Goal: Task Accomplishment & Management: Manage account settings

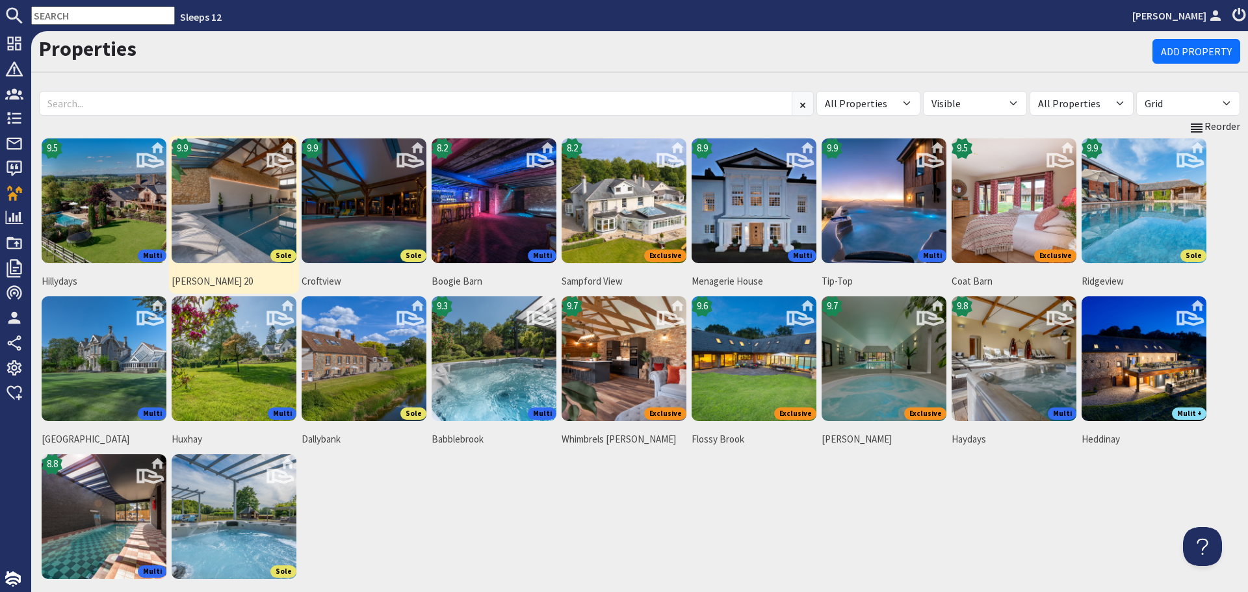
click at [247, 214] on img at bounding box center [234, 200] width 125 height 125
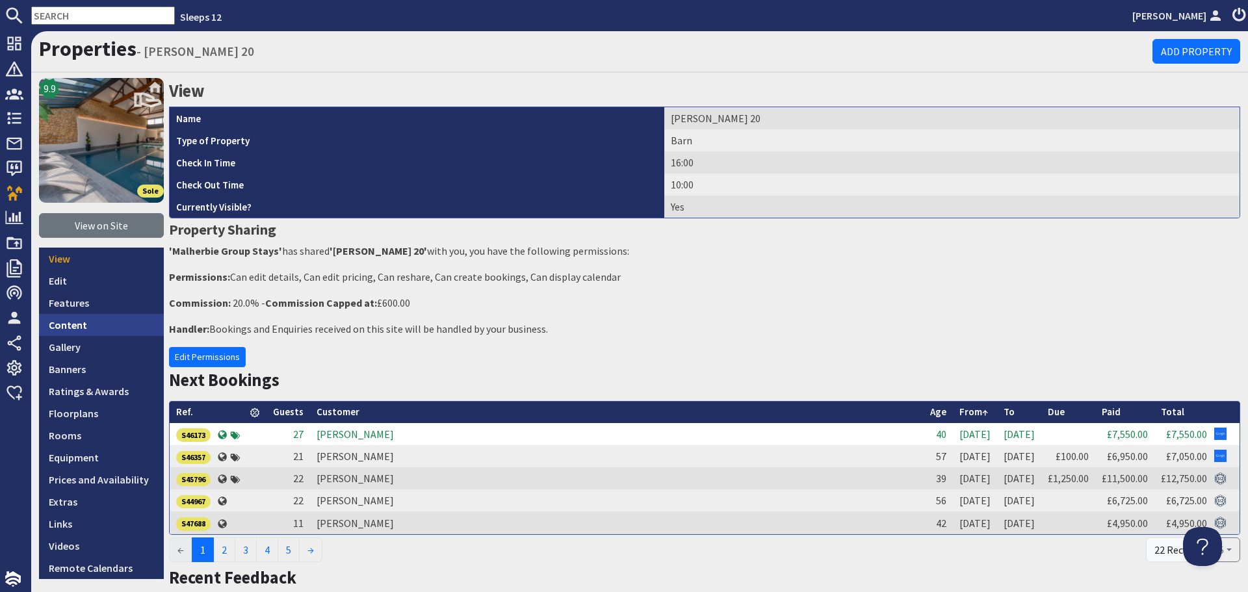
click at [84, 329] on link "Content" at bounding box center [101, 325] width 125 height 22
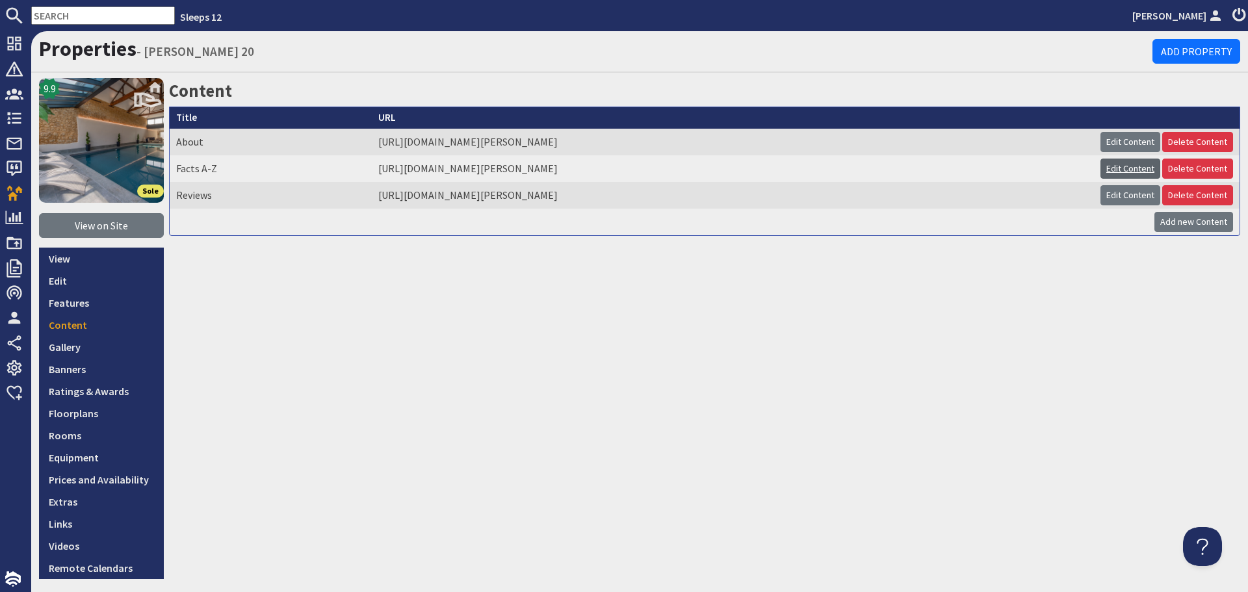
click at [1100, 166] on link "Edit Content" at bounding box center [1130, 169] width 60 height 20
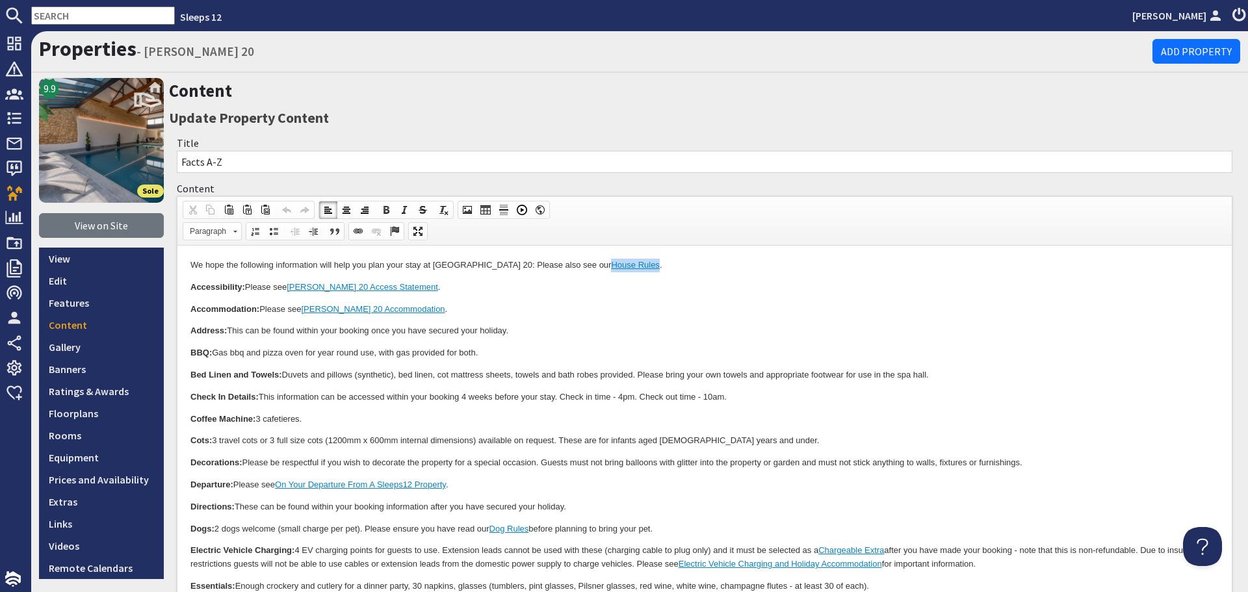
drag, startPoint x: 559, startPoint y: 263, endPoint x: 605, endPoint y: 263, distance: 46.1
click at [611, 263] on link "House Rules" at bounding box center [635, 265] width 48 height 10
copy link "House Rules"
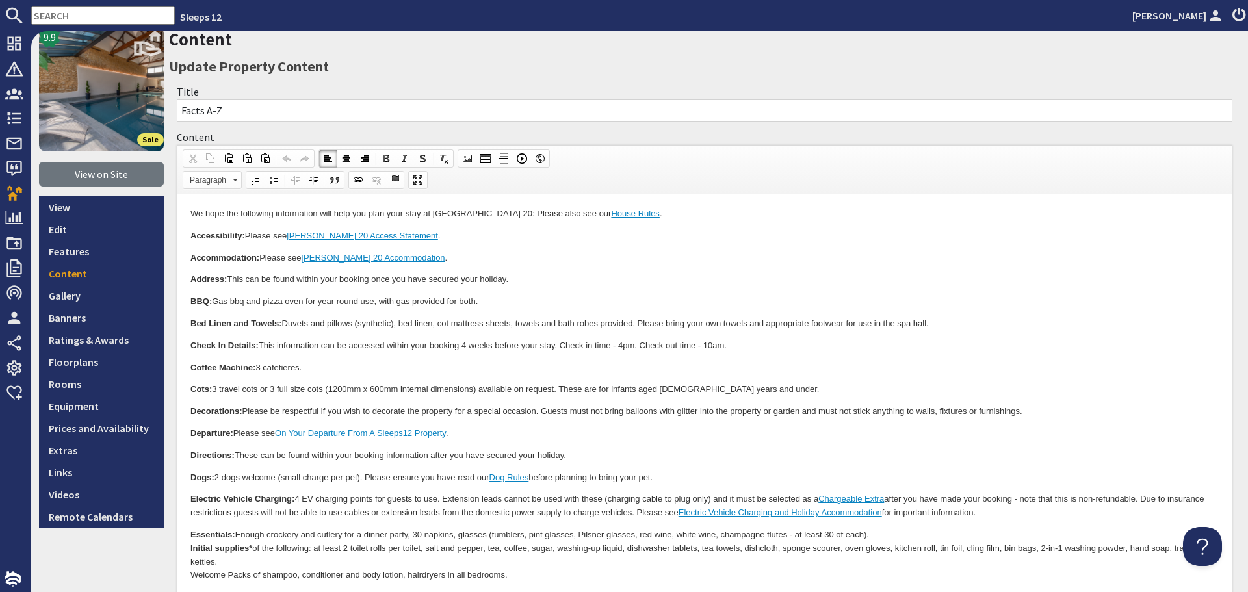
scroll to position [65, 0]
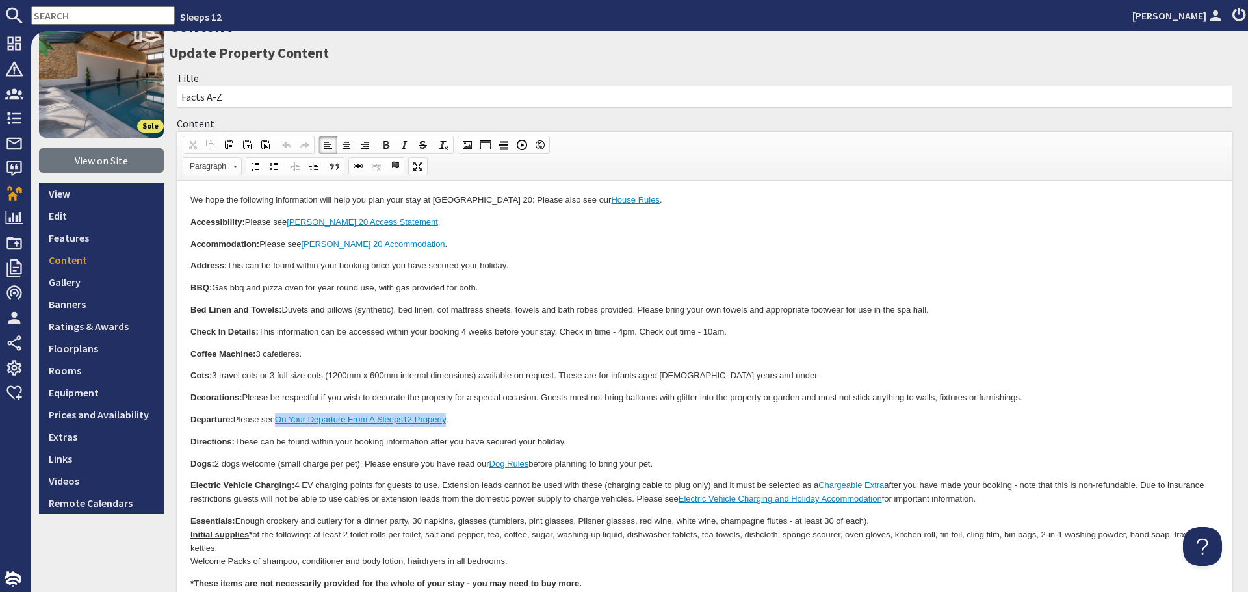
drag, startPoint x: 283, startPoint y: 419, endPoint x: 449, endPoint y: 419, distance: 166.4
click at [446, 419] on link "On Your Departure From A Sleeps12 Property" at bounding box center [360, 420] width 171 height 10
copy link "On Your Departure From A Sleeps12 Property"
click at [586, 421] on p "Departure: Please see On Your Departure From A Sleeps12 Property ." at bounding box center [704, 420] width 1028 height 14
drag, startPoint x: 496, startPoint y: 464, endPoint x: 533, endPoint y: 464, distance: 36.4
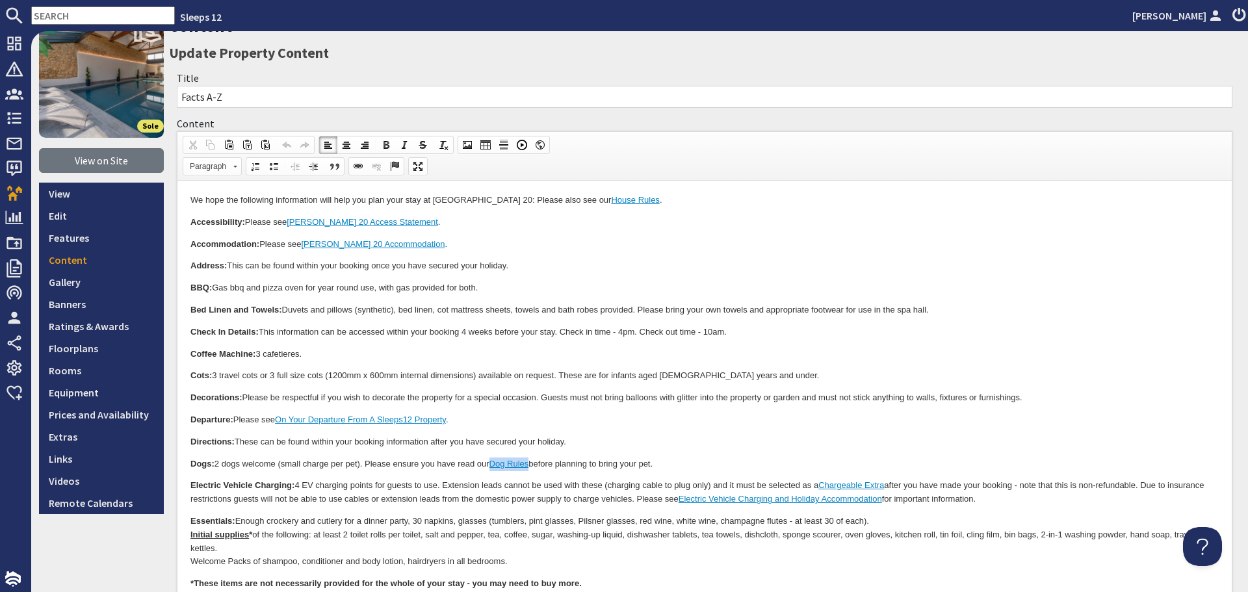
click at [529, 464] on link "Dog Rules" at bounding box center [509, 464] width 40 height 10
copy link "Dog Rules"
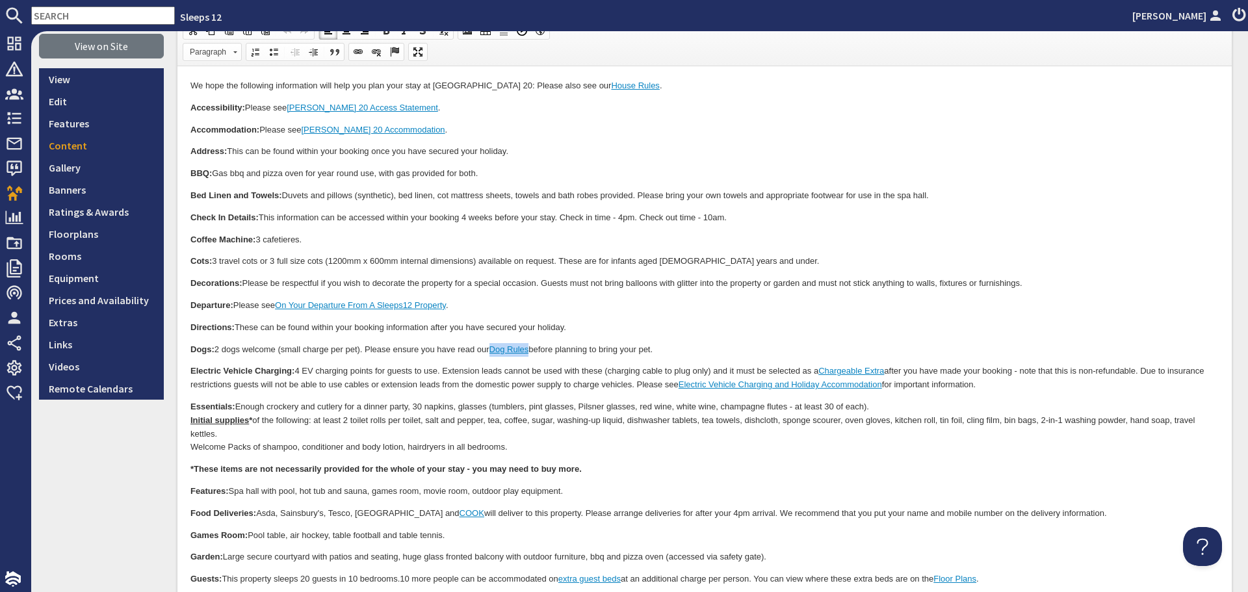
scroll to position [195, 0]
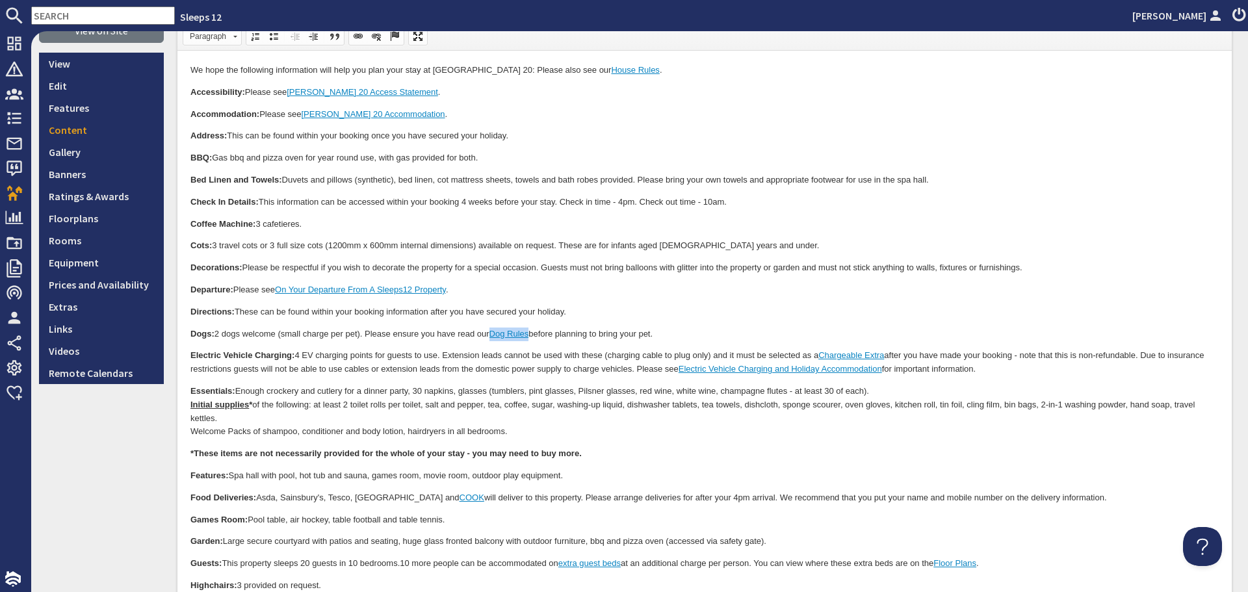
drag, startPoint x: 1148, startPoint y: 353, endPoint x: 1147, endPoint y: 365, distance: 12.4
click at [1147, 365] on p "Electric Vehicle Charging: 4 EV charging points for guests to use. Extension le…" at bounding box center [704, 362] width 1028 height 27
copy p "Due to insurance restrictions guests will not be able to use cables or extensio…"
click at [666, 319] on body "We hope the following information will help you plan your stay at Churchill 20:…" at bounding box center [704, 505] width 1028 height 882
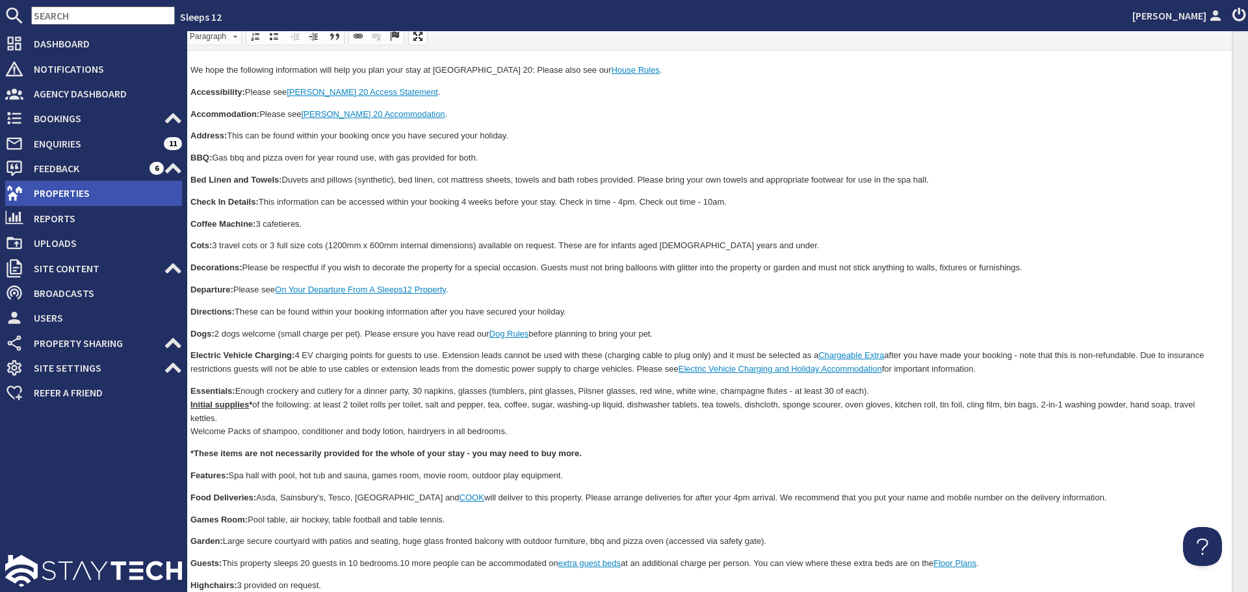
click at [25, 188] on span "Properties" at bounding box center [102, 193] width 159 height 21
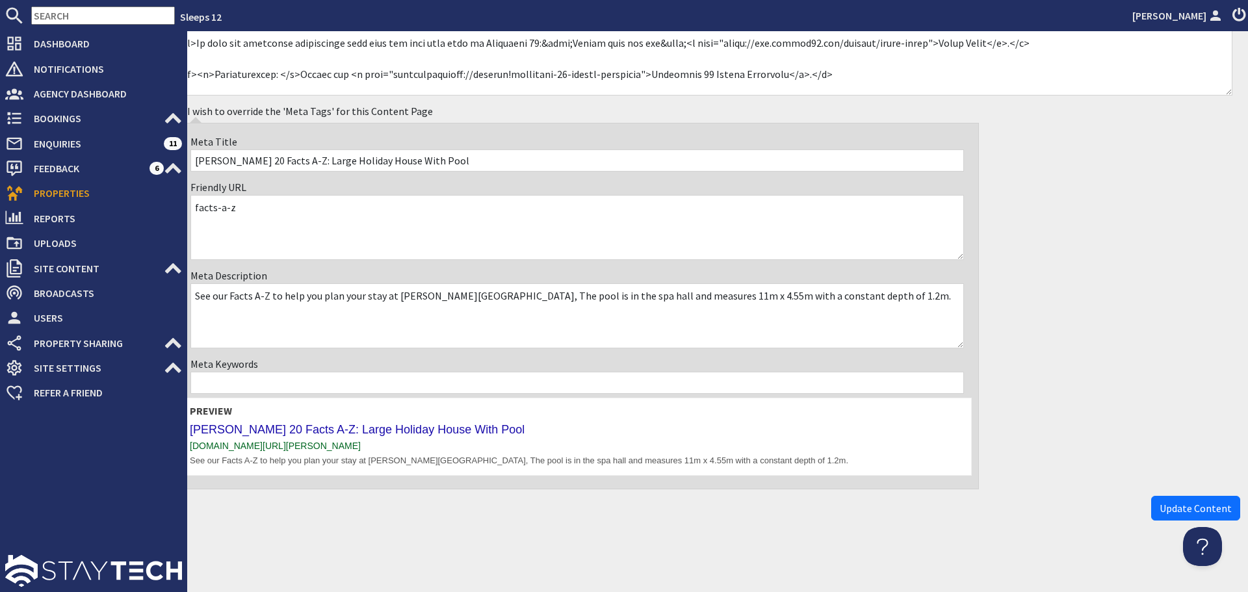
scroll to position [166, 0]
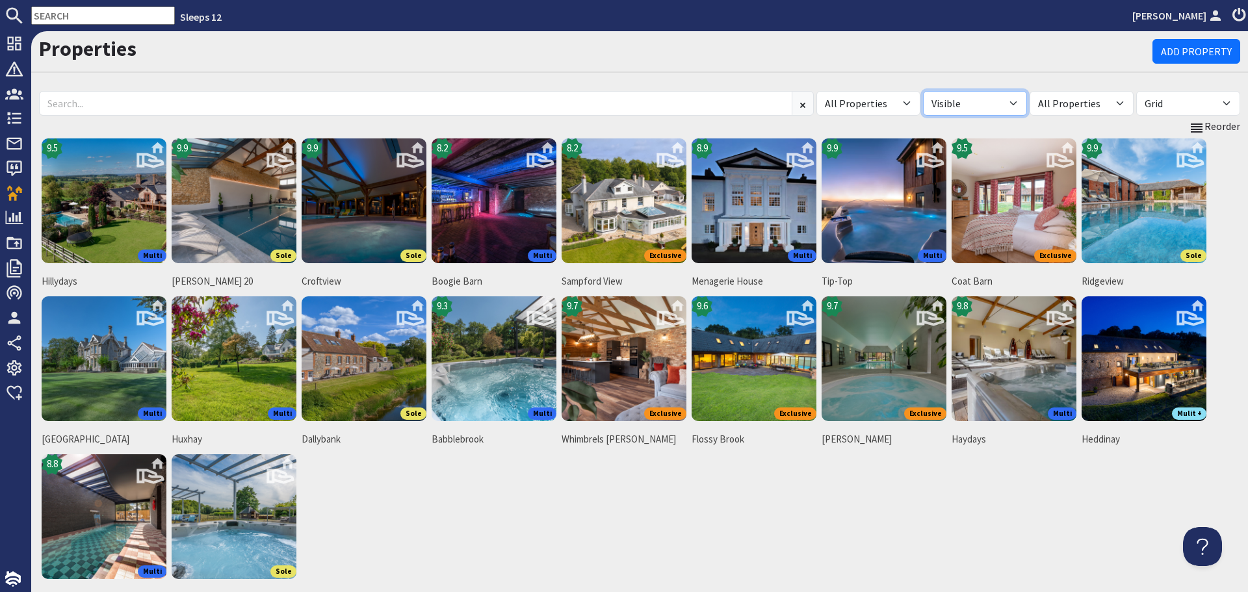
click at [999, 105] on select "All Visible Not Visible" at bounding box center [975, 103] width 104 height 25
select select "false"
click at [923, 91] on select "All Visible Not Visible" at bounding box center [975, 103] width 104 height 25
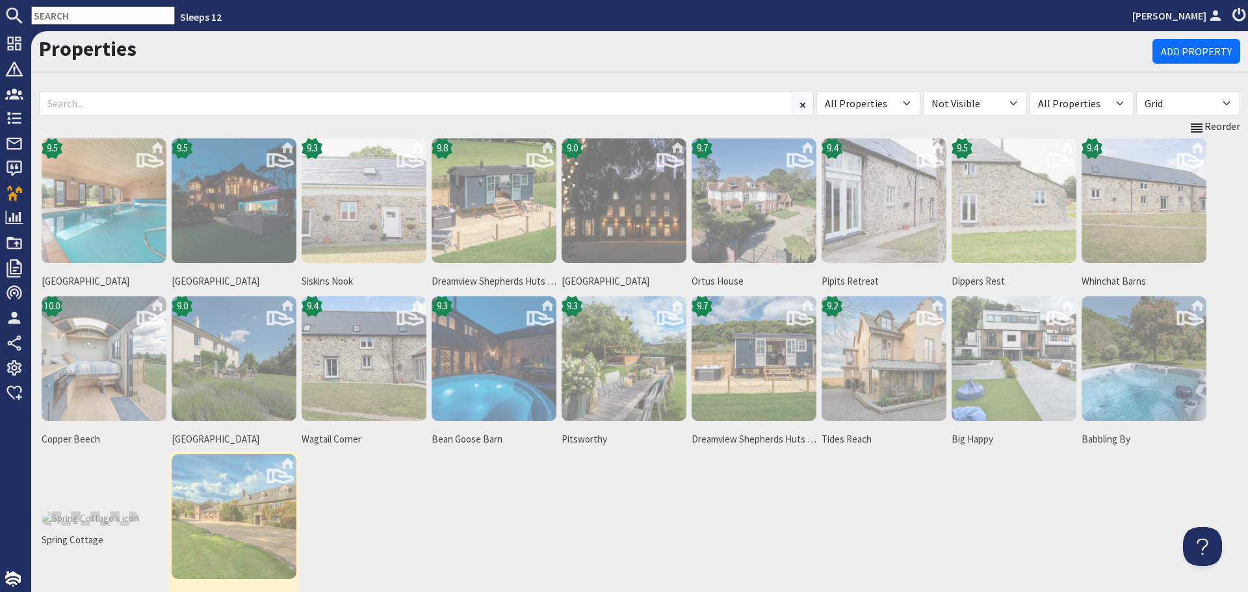
click at [255, 500] on img at bounding box center [234, 516] width 125 height 125
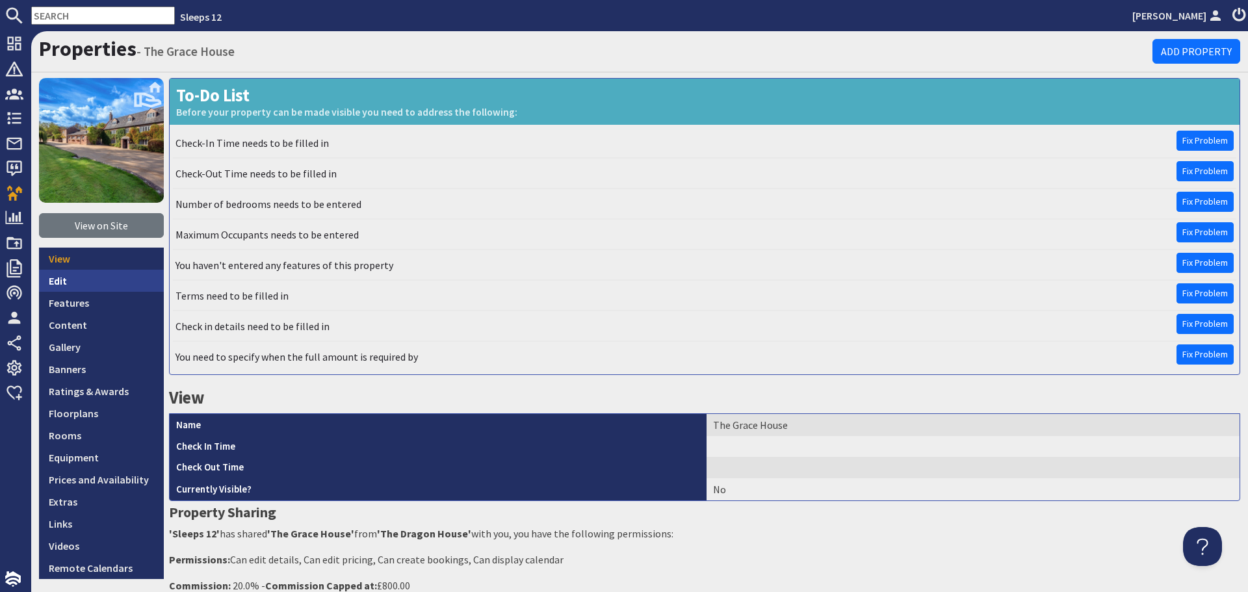
click at [61, 285] on link "Edit" at bounding box center [101, 281] width 125 height 22
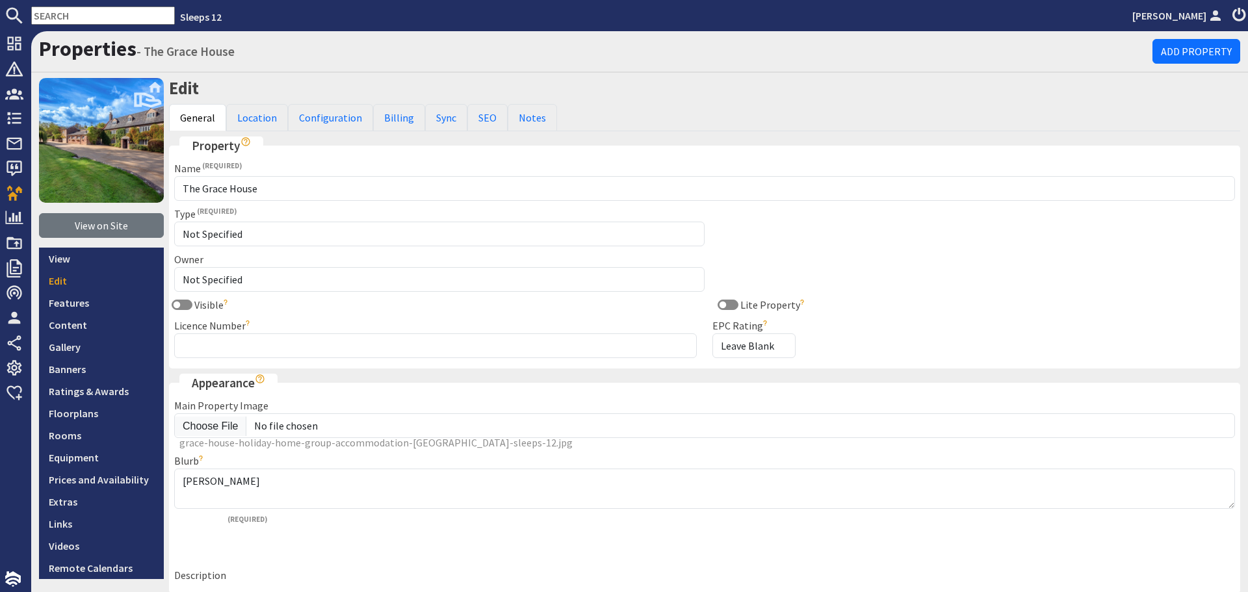
click at [93, 281] on link "Edit" at bounding box center [101, 281] width 125 height 22
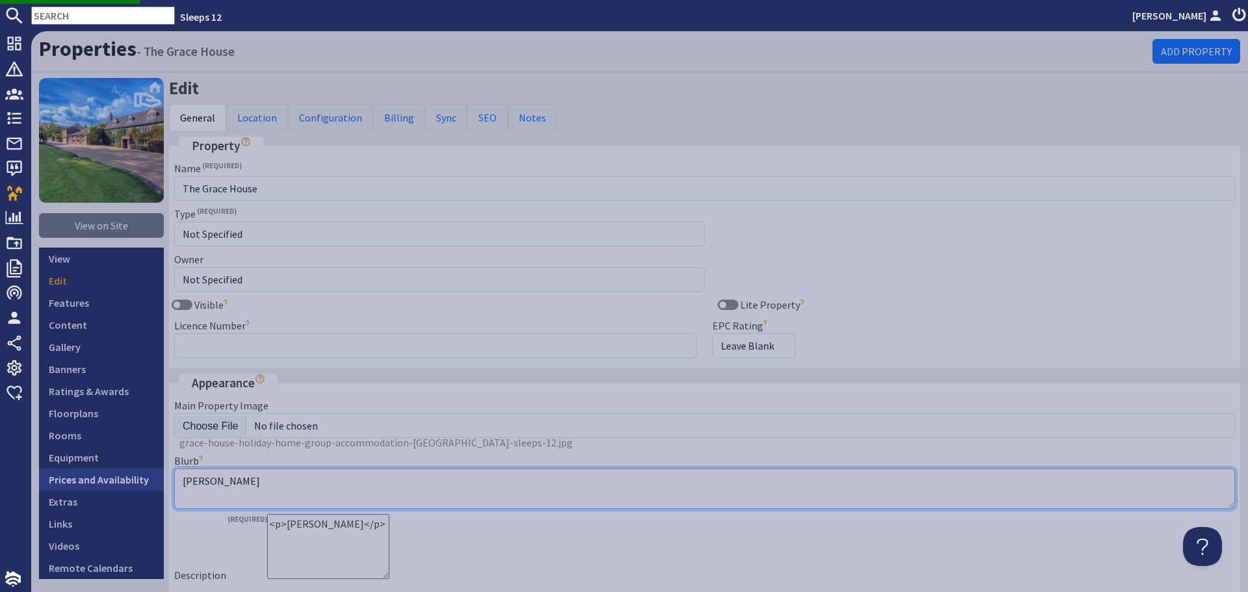
drag, startPoint x: 277, startPoint y: 479, endPoint x: 153, endPoint y: 485, distance: 124.3
click at [153, 485] on div "View on Site View Edit Features Content Gallery Banners Ratings & Awards Floorp…" at bounding box center [639, 400] width 1217 height 645
paste textarea "Large house in Somerset on the edge of Exmoor National Park. Sleeps 24 in 10 be…"
type textarea "Large house in Somerset on the edge of Exmoor National Park. Sleeps 24 in 10 be…"
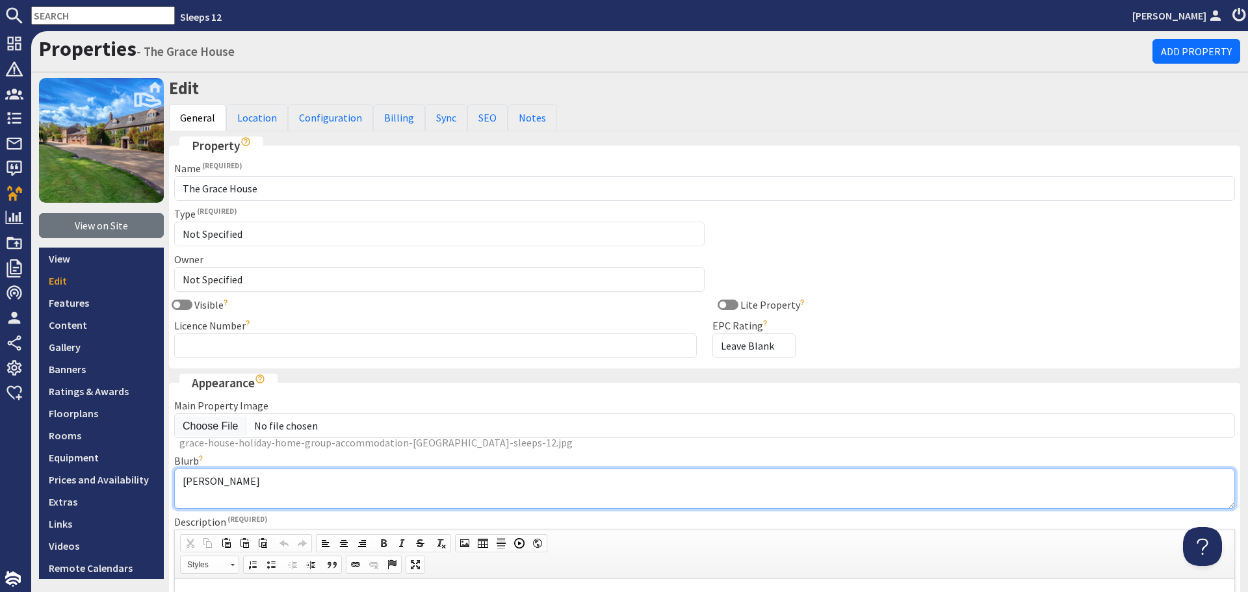
drag, startPoint x: 225, startPoint y: 480, endPoint x: 165, endPoint y: 480, distance: 59.8
click at [165, 480] on div "View on Site View Edit Features Content Gallery Banners Ratings & Awards Floorp…" at bounding box center [639, 570] width 1217 height 985
paste textarea "Large house in Somerset on the edge of Exmoor National Park. Sleeps 24 in 10 be…"
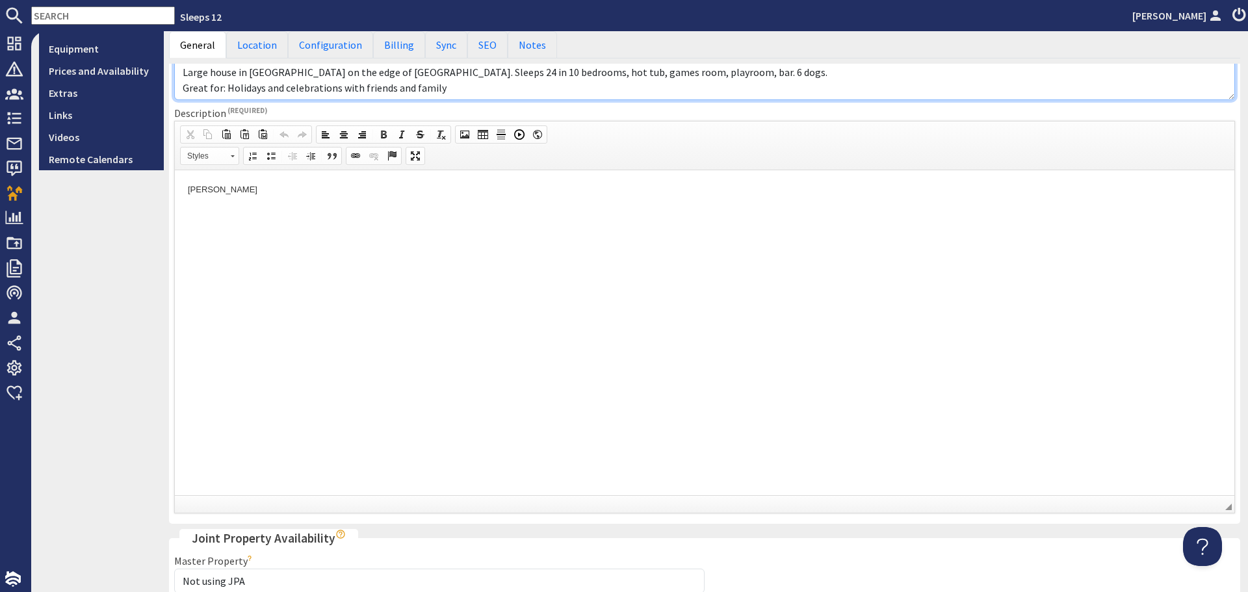
scroll to position [260, 0]
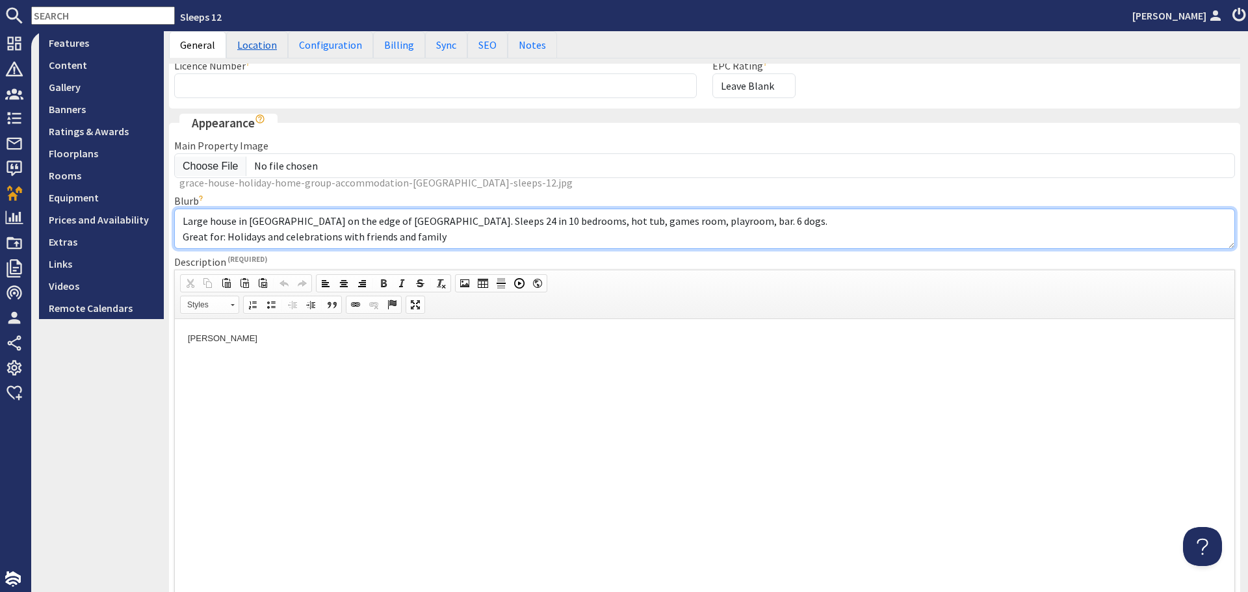
type textarea "Large house in Somerset on the edge of Exmoor National Park. Sleeps 24 in 10 be…"
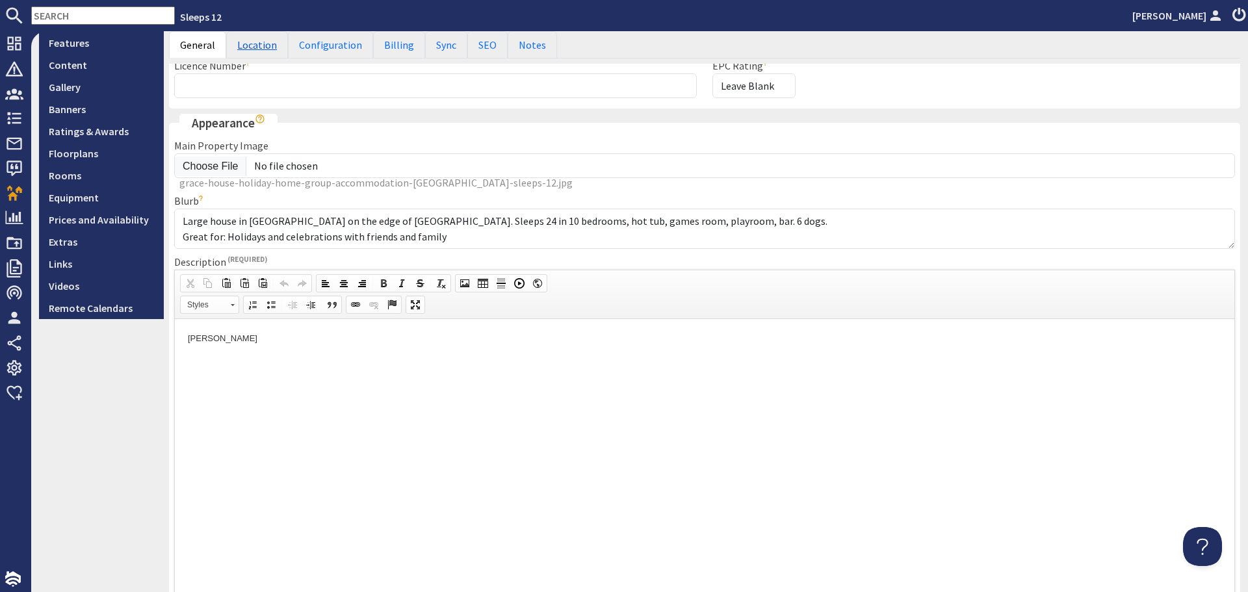
click at [255, 45] on link "Location" at bounding box center [257, 44] width 62 height 27
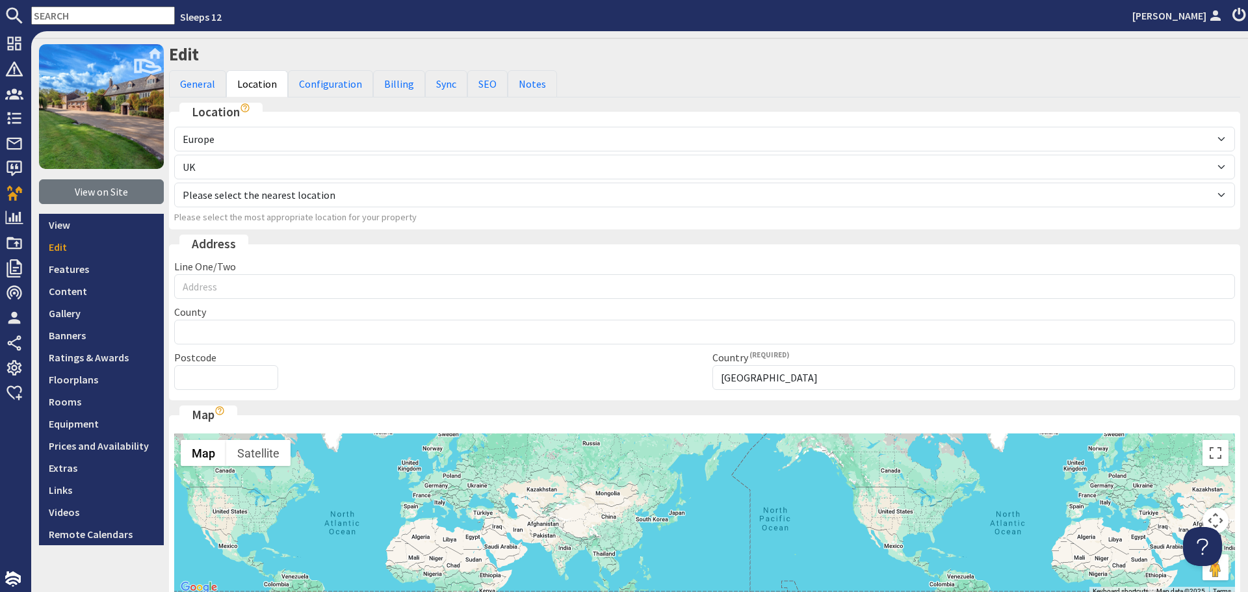
scroll to position [0, 0]
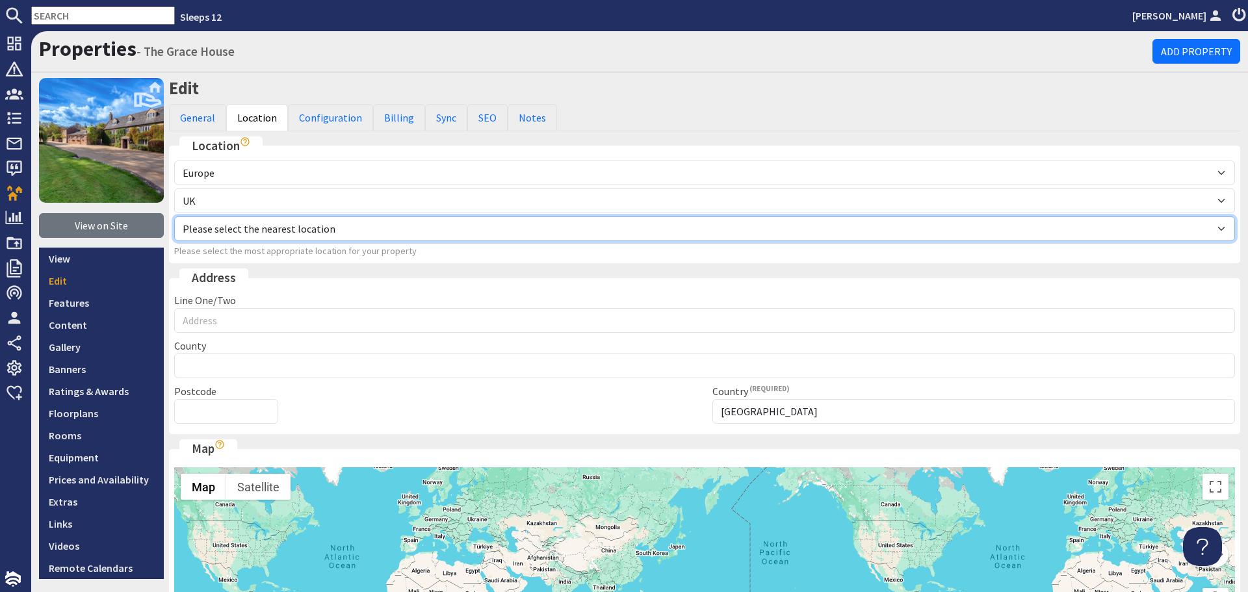
click at [259, 224] on select "Please select the nearest location Channel Islands England Isle of Man Northern…" at bounding box center [704, 228] width 1061 height 25
select select "275"
click at [174, 216] on select "Please select the nearest location Channel Islands England Isle of Man Northern…" at bounding box center [704, 228] width 1061 height 25
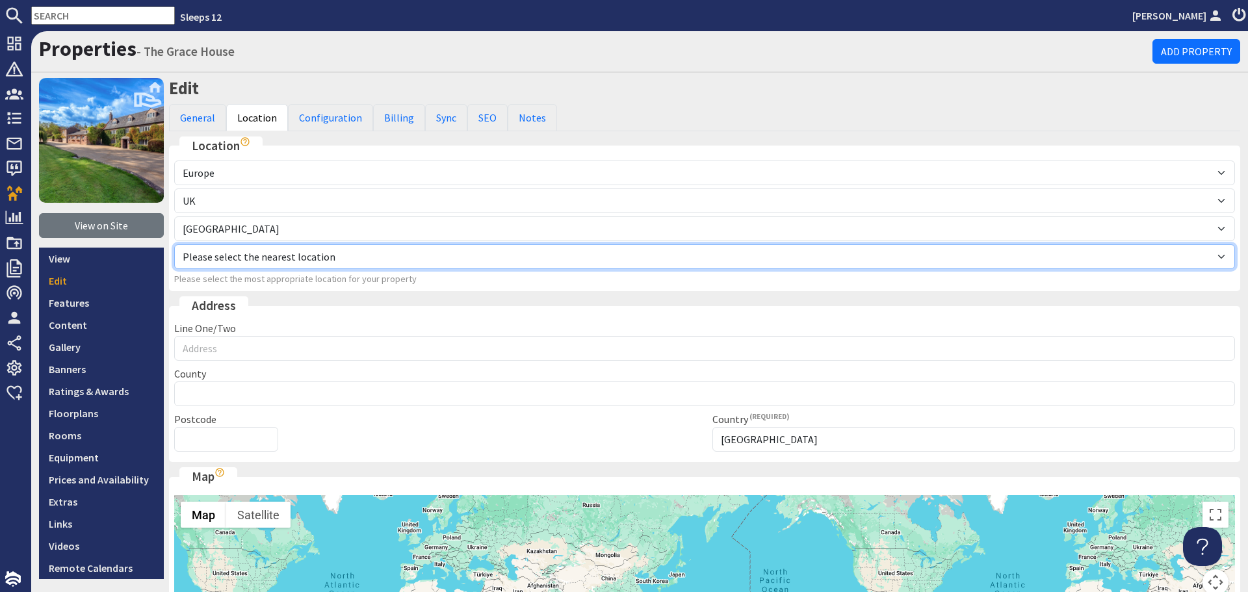
click at [277, 251] on select "Please select the nearest location Bedfordshire Berkshire Bristol Buckinghamshi…" at bounding box center [704, 256] width 1061 height 25
select select "1562"
click at [174, 244] on select "Please select the nearest location Bedfordshire Berkshire Bristol Buckinghamshi…" at bounding box center [704, 256] width 1061 height 25
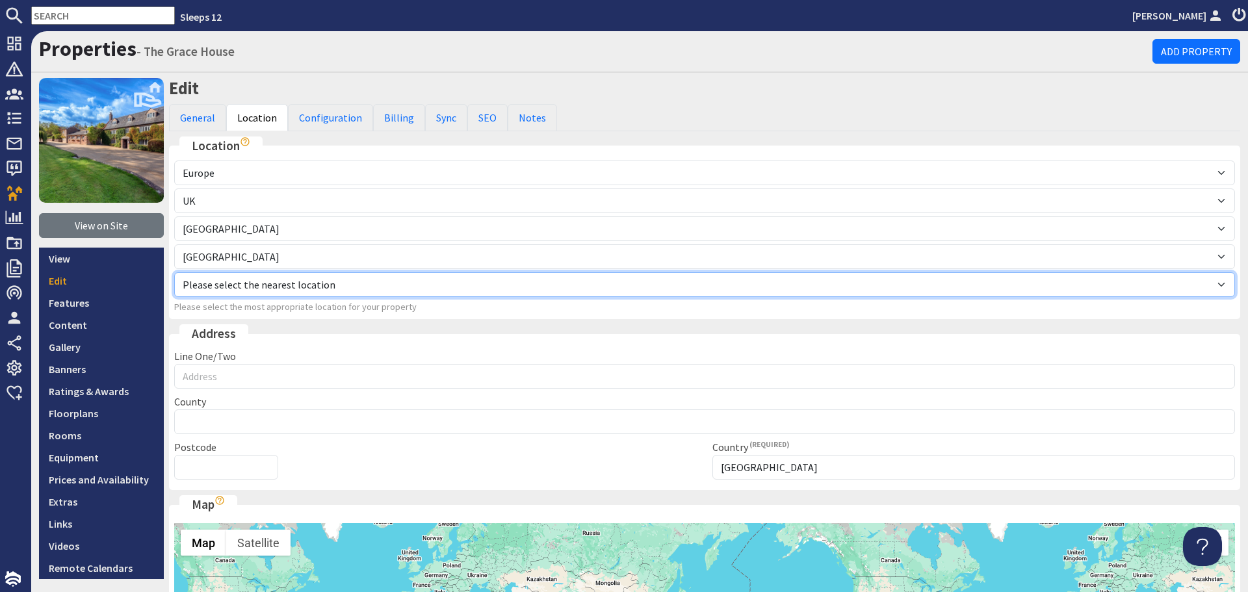
click at [259, 286] on select "Please select the nearest location Axbridge Bath Bridgwater Bruton Burnham-on-S…" at bounding box center [704, 284] width 1061 height 25
select select "1576"
click at [174, 272] on select "Please select the nearest location Axbridge Bath Bridgwater Bruton Burnham-on-S…" at bounding box center [704, 284] width 1061 height 25
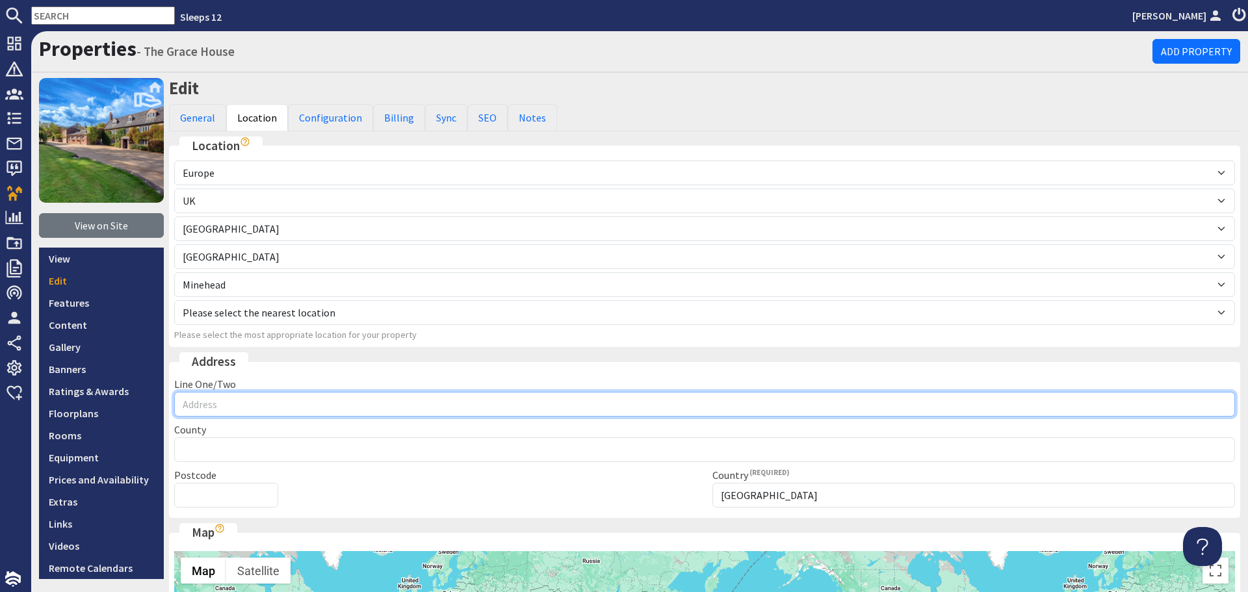
click at [236, 404] on input "Line One/Two" at bounding box center [704, 404] width 1061 height 25
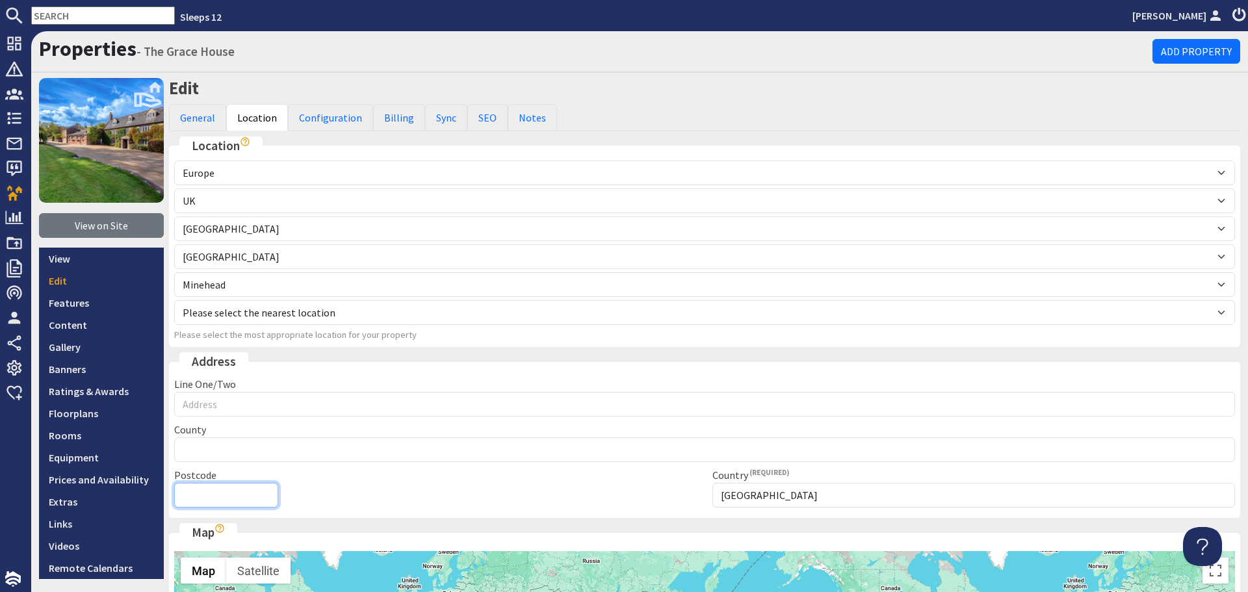
click at [239, 487] on input "Postcode" at bounding box center [226, 495] width 104 height 25
paste input "TA24 6HQ"
type input "TA24 6HQ"
click at [299, 386] on div "Line One/Two" at bounding box center [704, 396] width 1076 height 40
click at [294, 387] on div "Line One/Two" at bounding box center [704, 396] width 1076 height 40
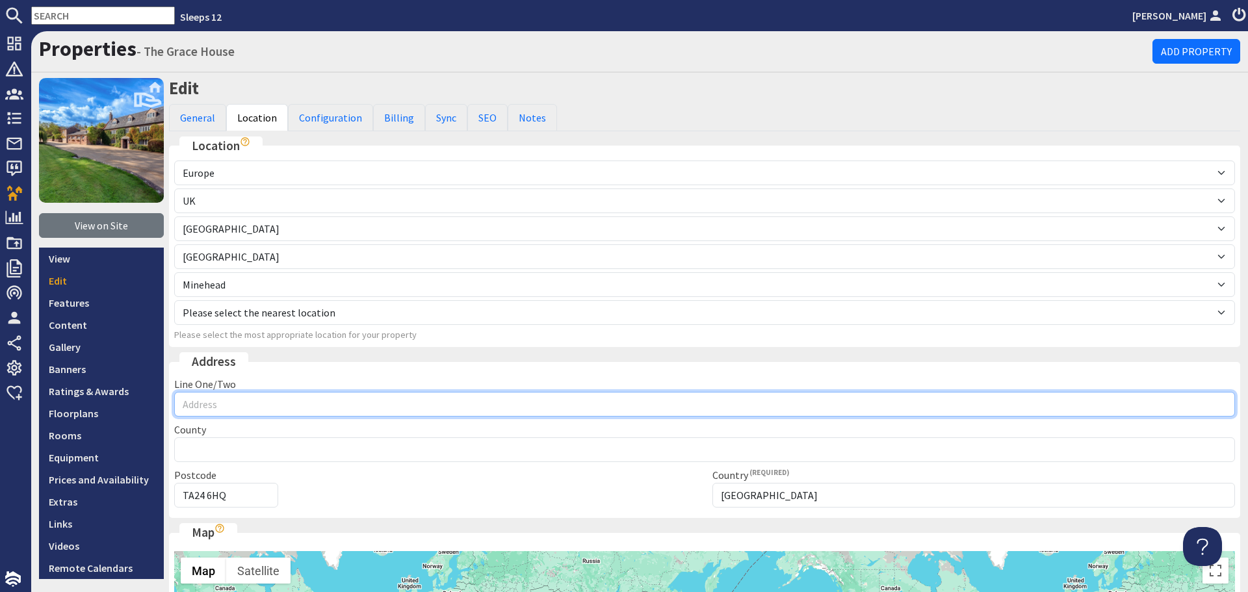
click at [294, 398] on input "Line One/Two" at bounding box center [704, 404] width 1061 height 25
type input "The Grace House, known as The Dragon House, Bilbrook, Minehead"
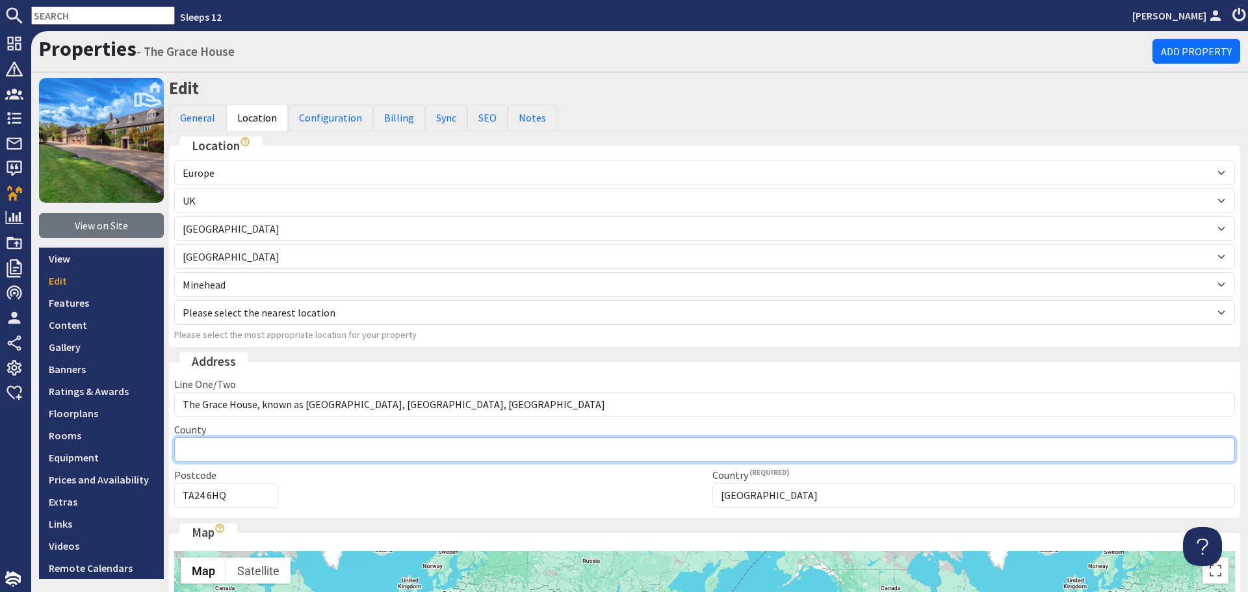
click at [294, 444] on input "County" at bounding box center [704, 449] width 1061 height 25
type input "[GEOGRAPHIC_DATA]"
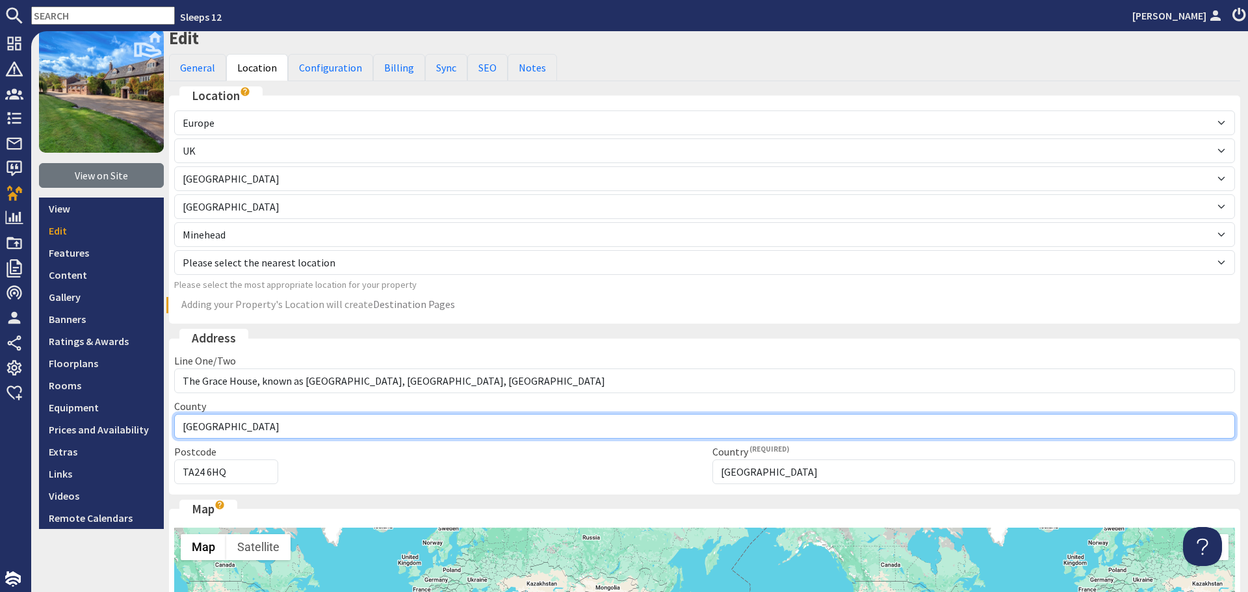
scroll to position [195, 0]
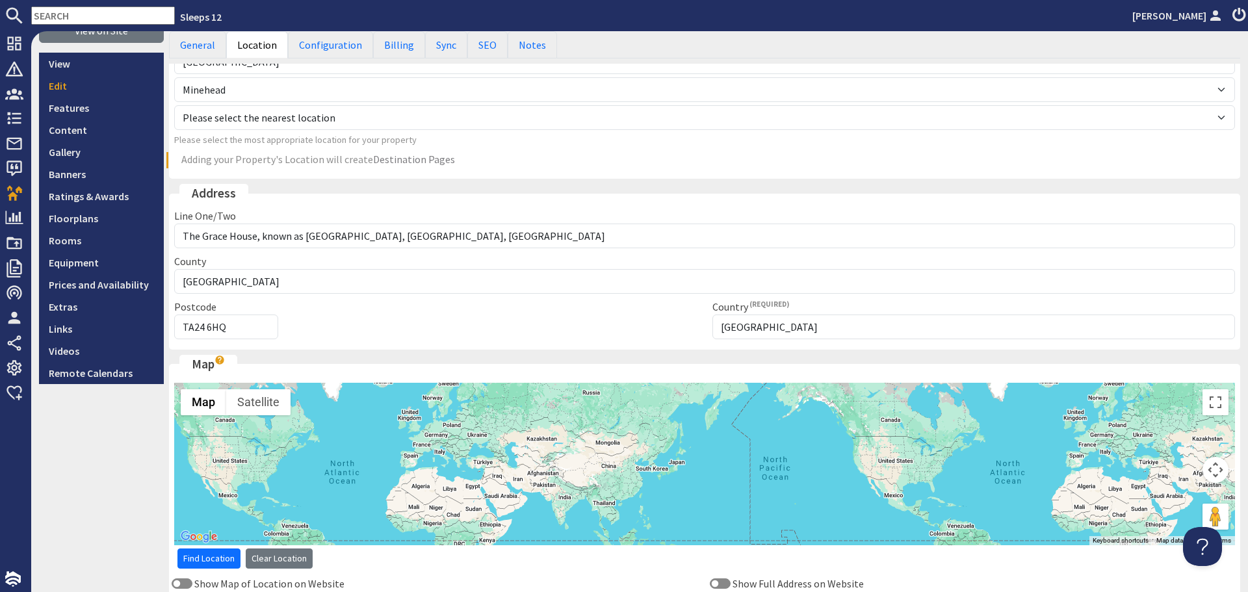
click at [389, 322] on div "Postcode TA24 6HQ" at bounding box center [435, 319] width 538 height 40
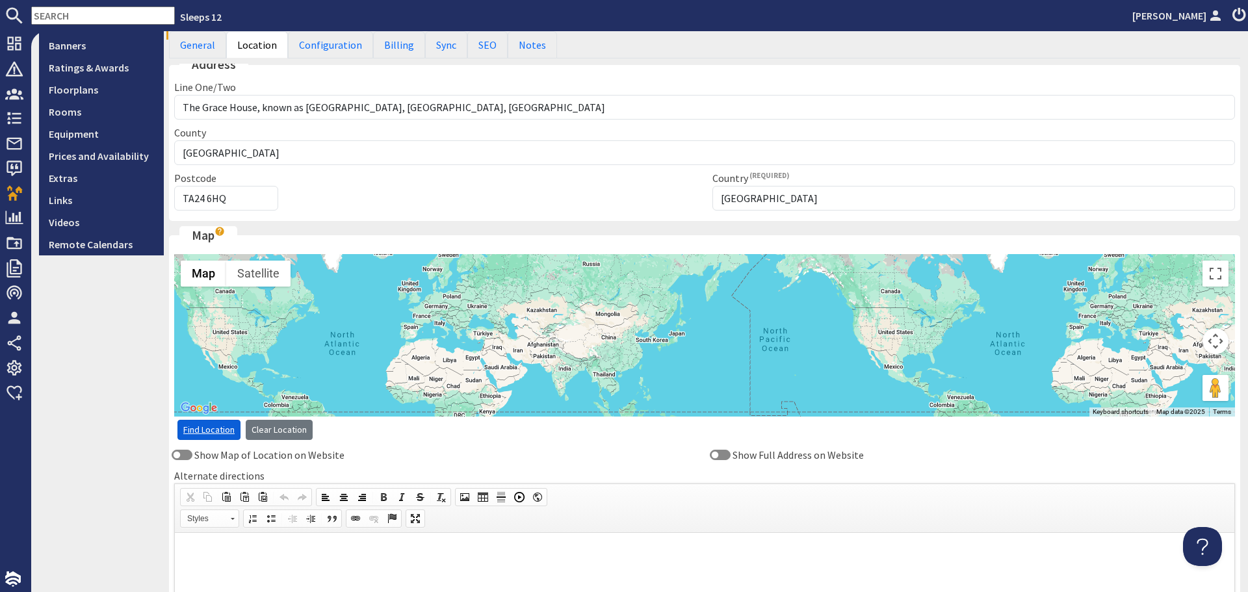
scroll to position [325, 0]
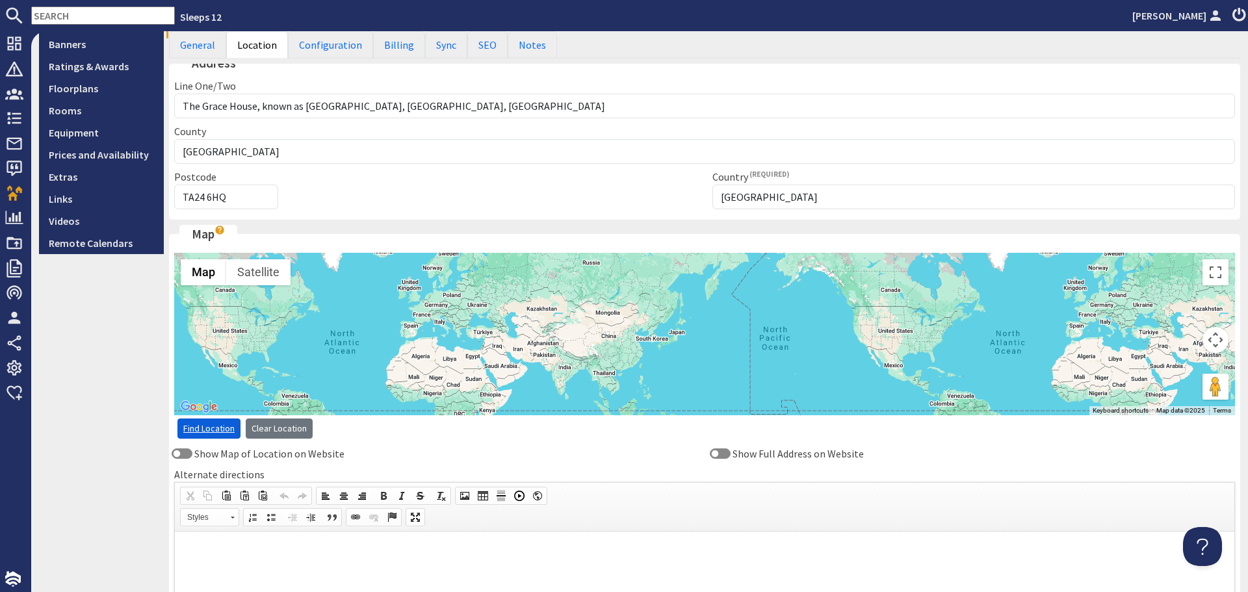
click at [211, 426] on link "Find Location" at bounding box center [208, 429] width 63 height 20
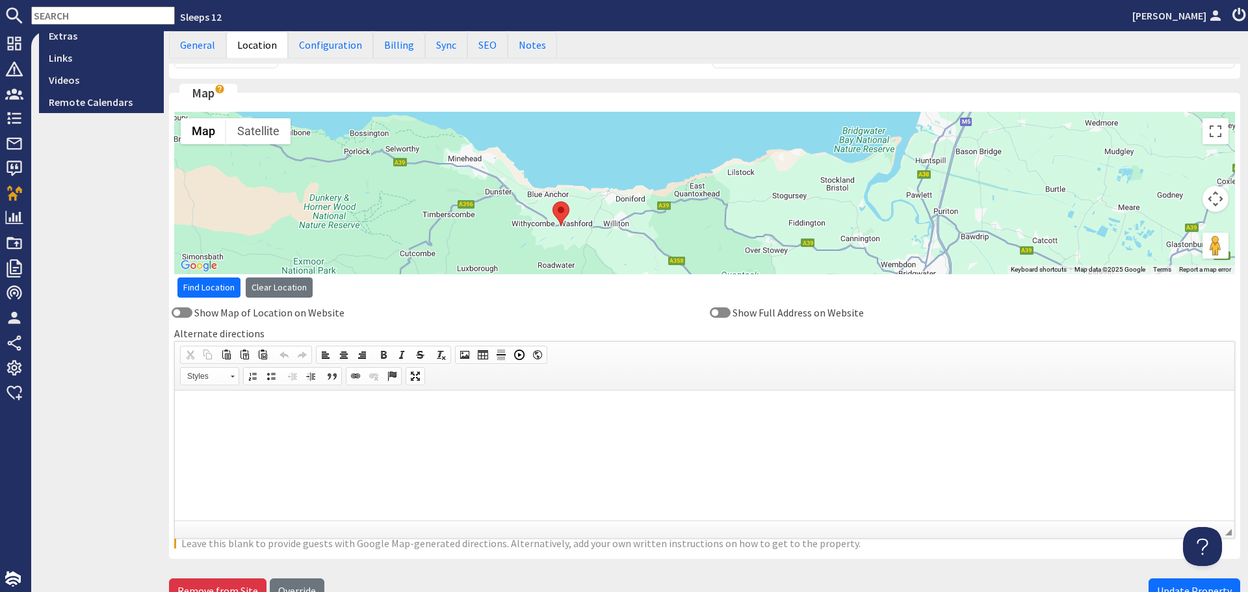
scroll to position [520, 0]
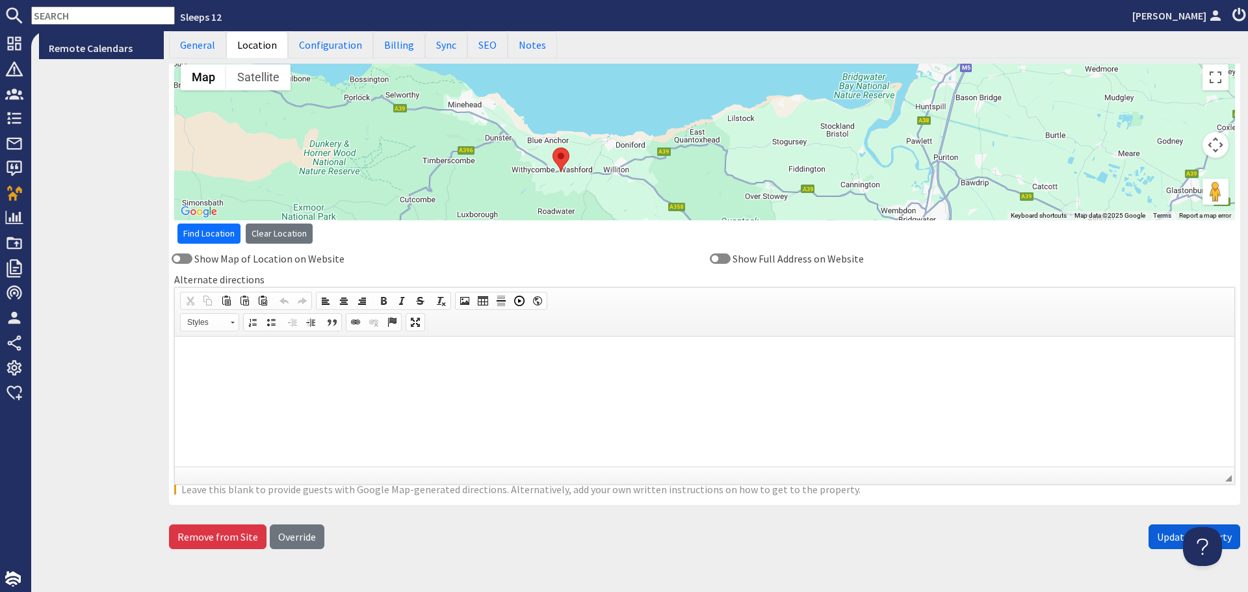
click at [1157, 537] on span "Update Property" at bounding box center [1194, 536] width 75 height 13
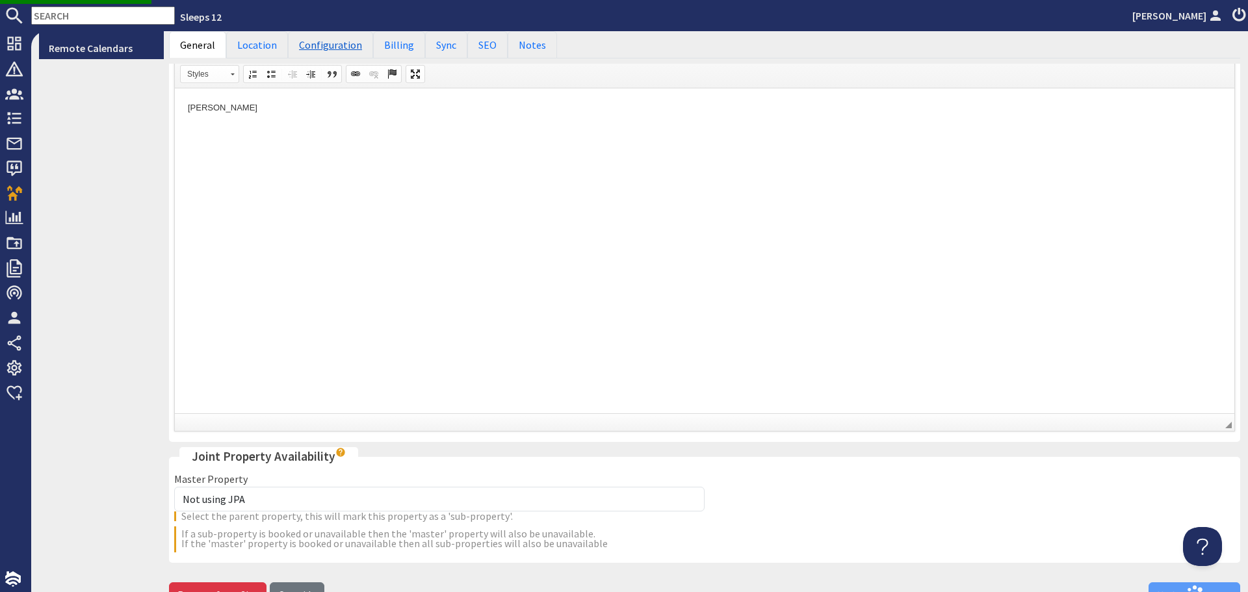
click at [316, 49] on link "Configuration" at bounding box center [330, 44] width 85 height 27
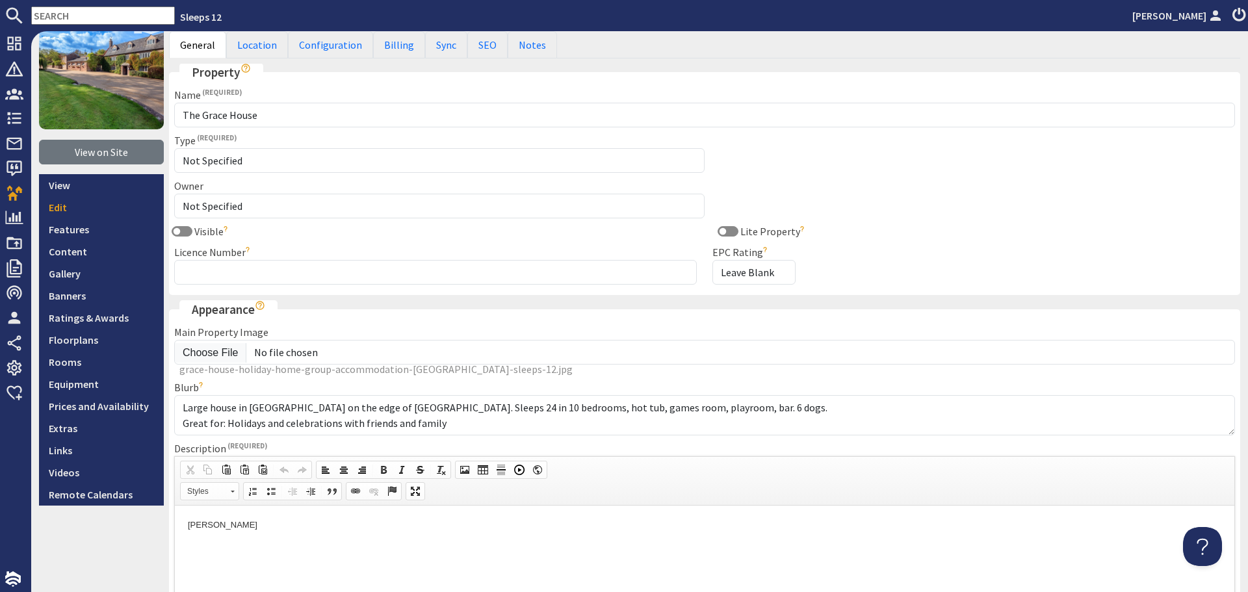
scroll to position [130, 0]
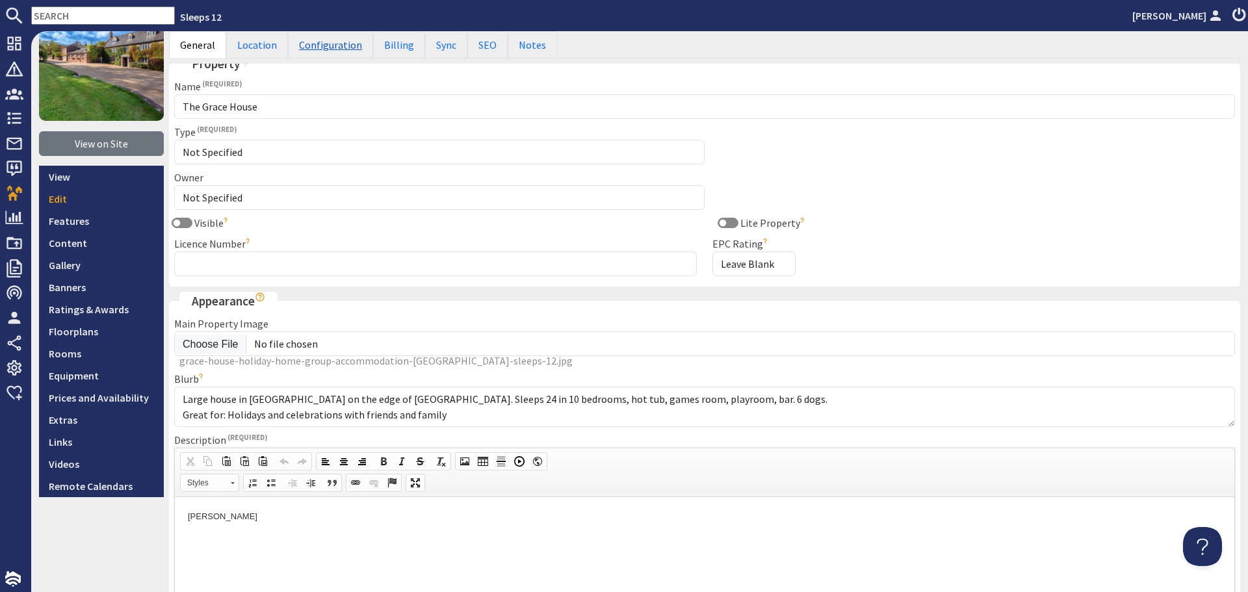
click at [316, 50] on link "Configuration" at bounding box center [330, 44] width 85 height 27
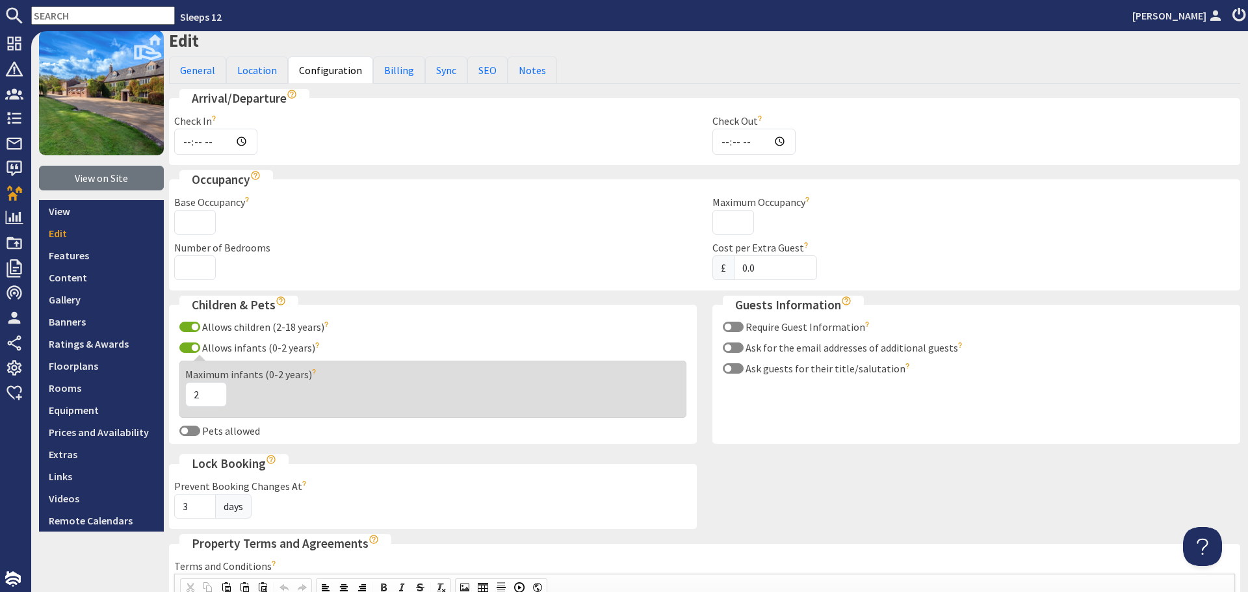
scroll to position [65, 0]
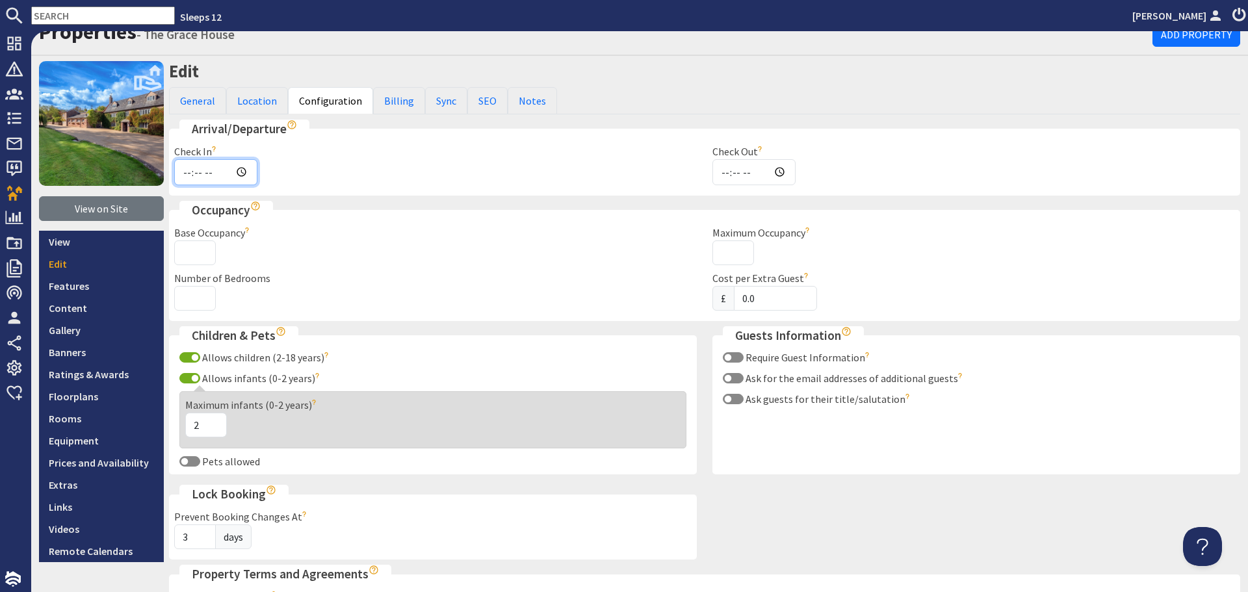
click at [241, 170] on input "Check In" at bounding box center [215, 172] width 83 height 26
type input "16:00"
click at [741, 174] on input "Check Out" at bounding box center [753, 172] width 83 height 26
click at [779, 175] on input "Check Out" at bounding box center [753, 172] width 83 height 26
type input "10:00"
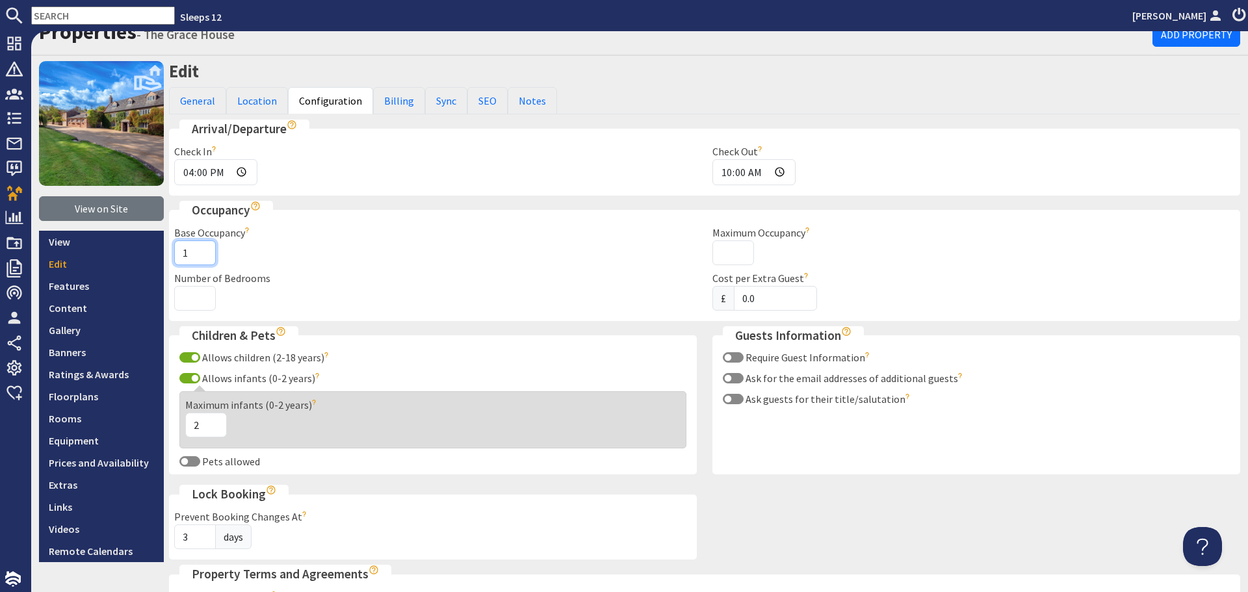
type input "1"
click at [202, 252] on input "1" at bounding box center [195, 252] width 42 height 25
type input "24"
click at [181, 294] on input "Number of Bedrooms" at bounding box center [195, 298] width 42 height 25
type input "10"
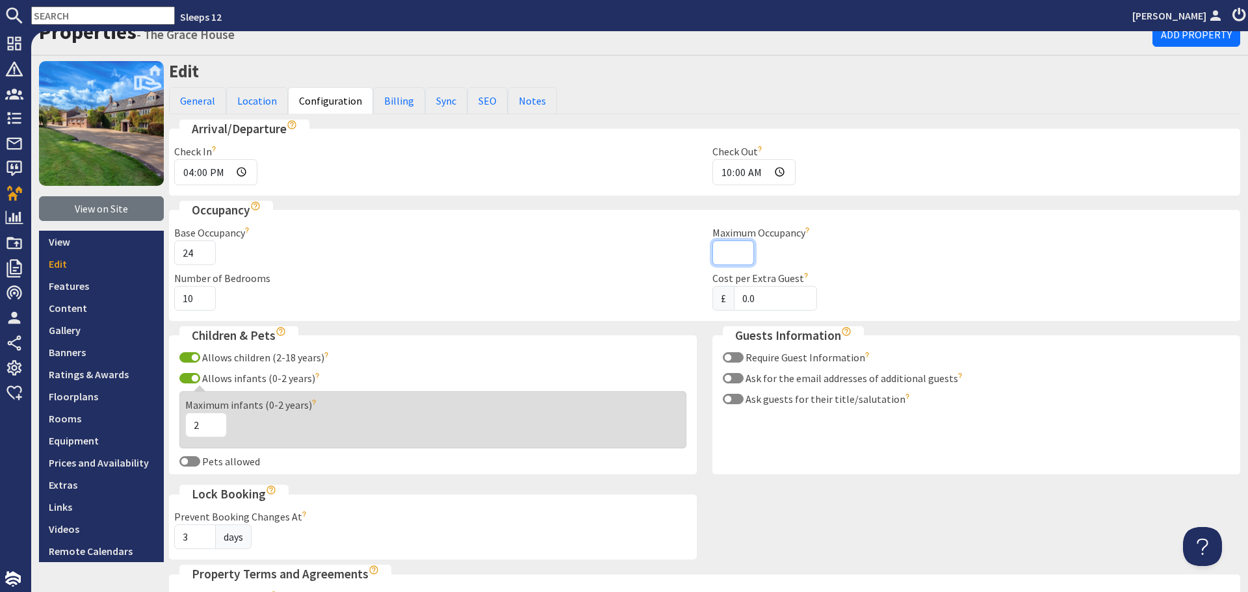
click at [725, 253] on input "Maximum Occupancy" at bounding box center [733, 252] width 42 height 25
type input "24"
click at [723, 355] on input "Require Guest Information" at bounding box center [733, 357] width 21 height 10
checkbox input "true"
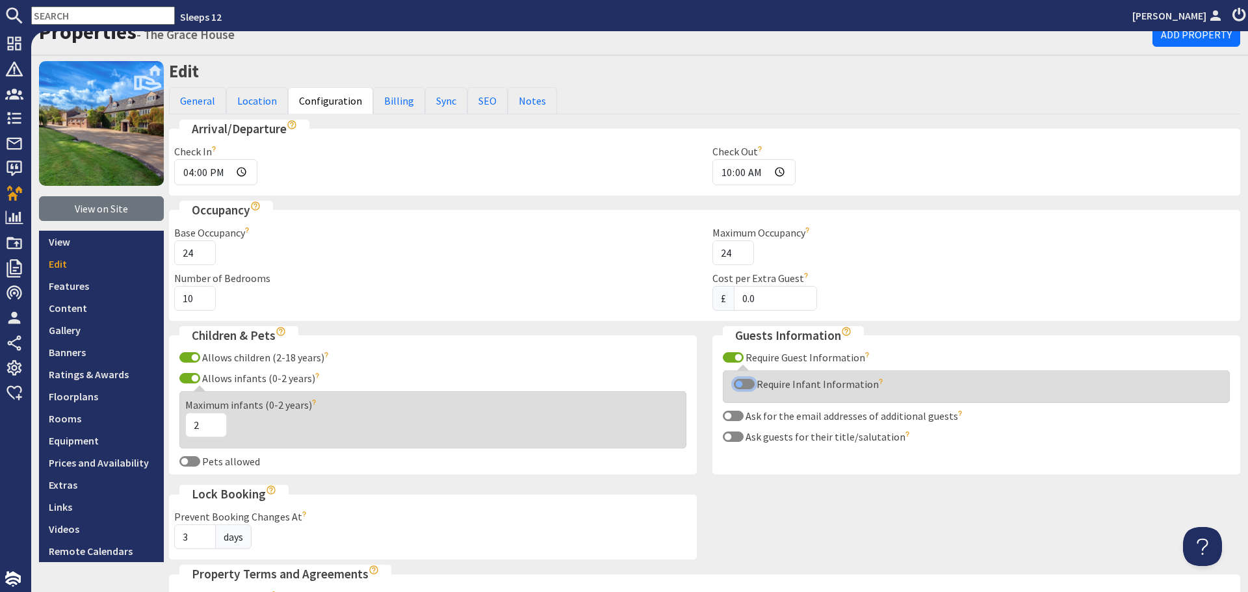
click at [734, 385] on input "Require Infant Information" at bounding box center [744, 384] width 21 height 10
checkbox input "true"
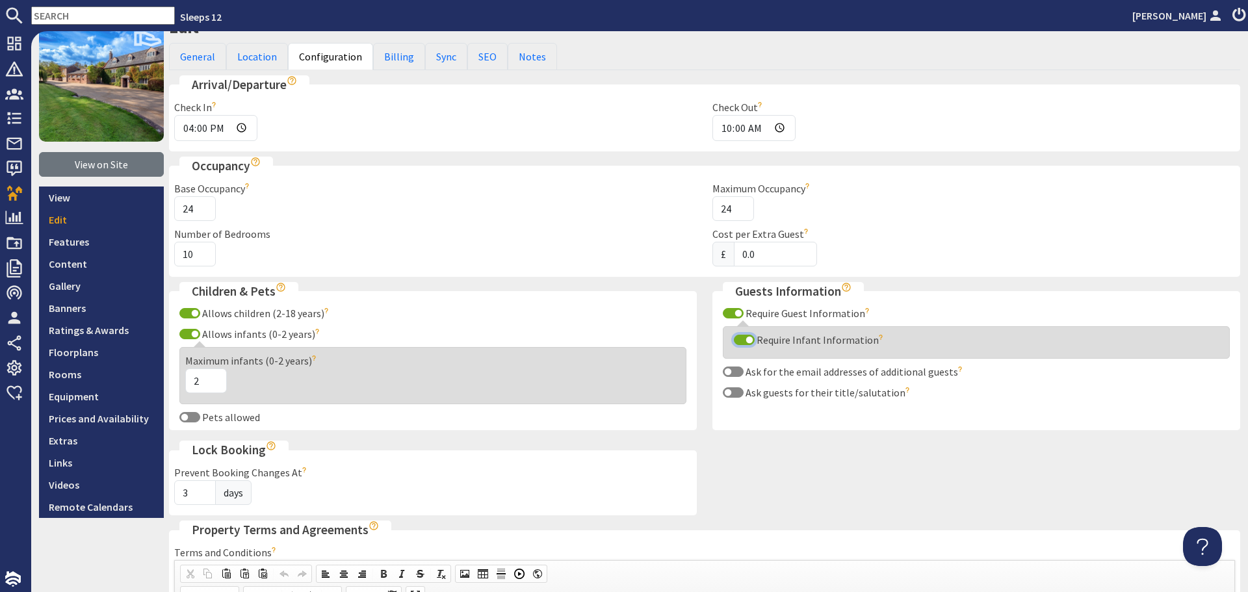
scroll to position [130, 0]
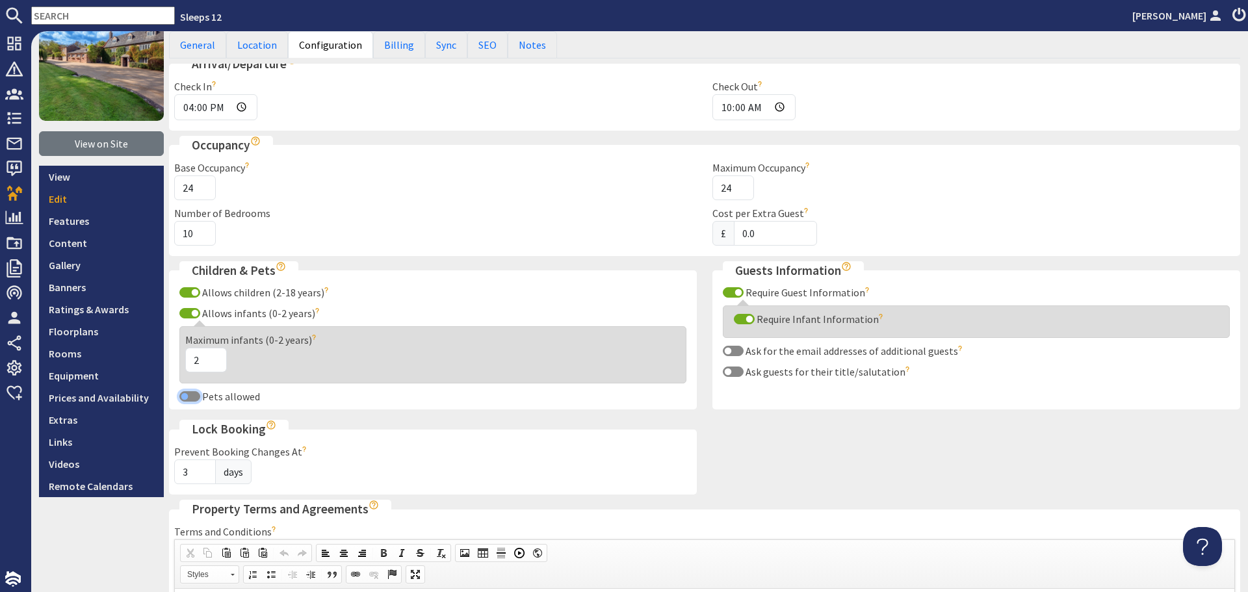
click at [181, 397] on input "Pets allowed" at bounding box center [189, 396] width 21 height 10
checkbox input "true"
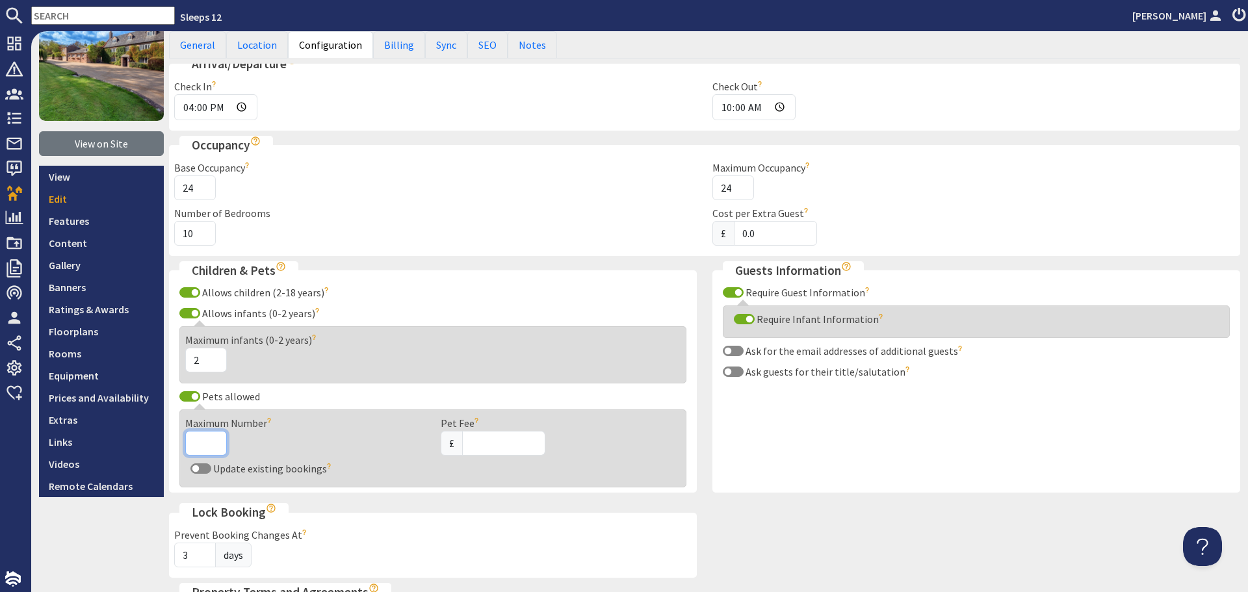
click at [203, 450] on input "Maximum Number" at bounding box center [206, 443] width 42 height 25
type input "6"
click at [483, 440] on input "Pet Fee" at bounding box center [503, 443] width 83 height 25
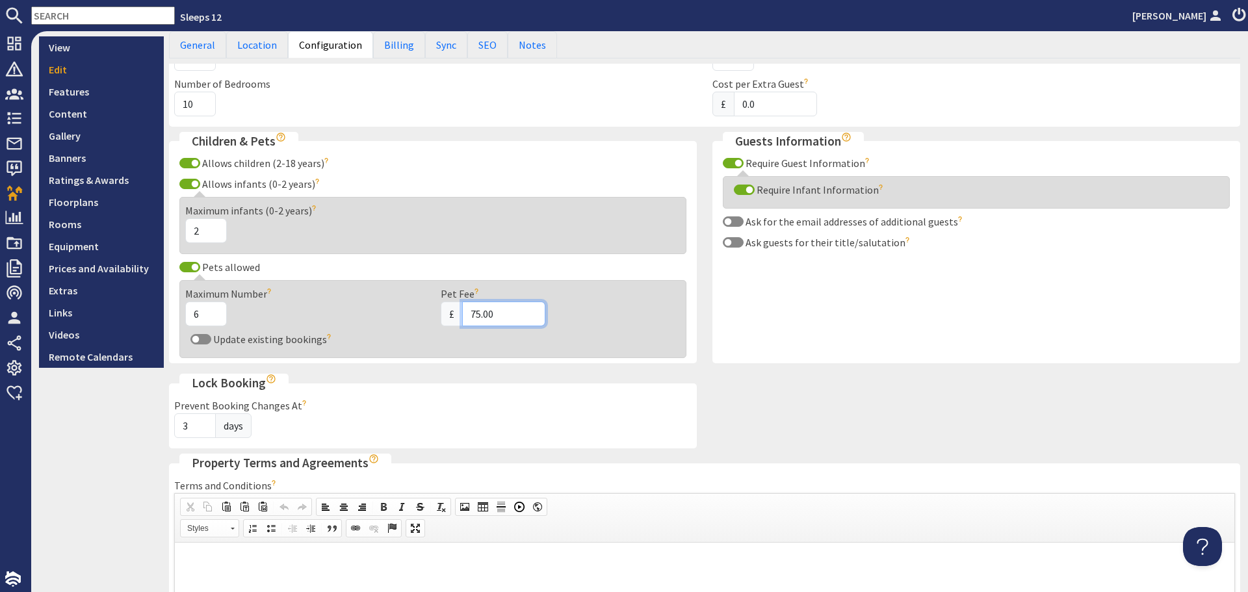
scroll to position [325, 0]
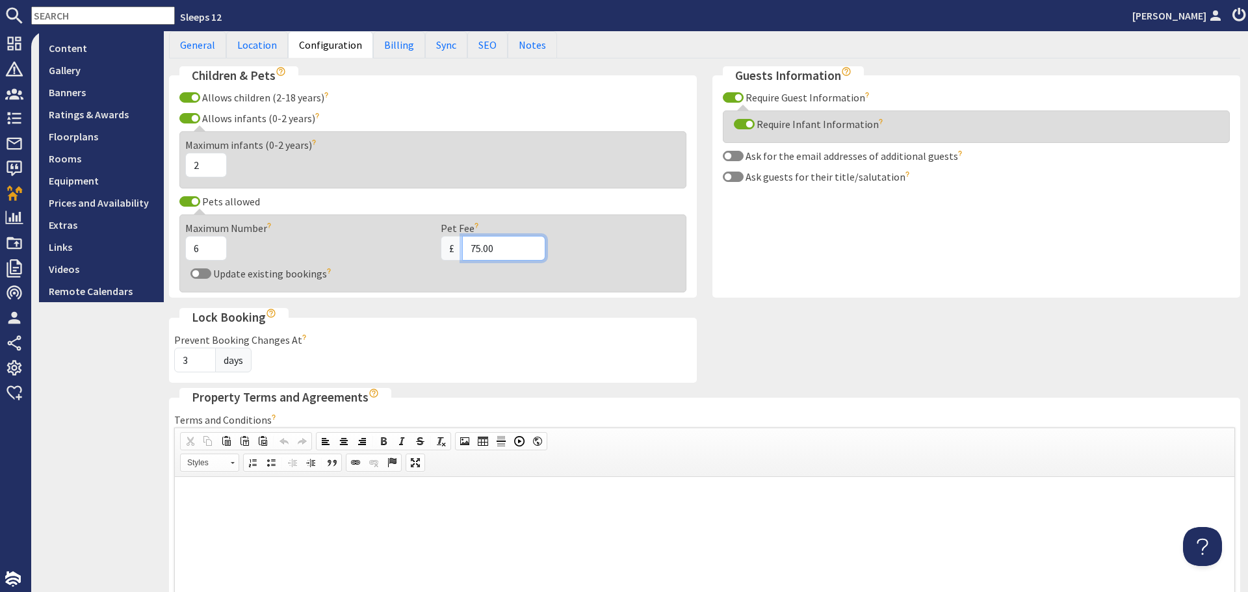
type input "75.00"
click at [188, 361] on input "3" at bounding box center [195, 360] width 42 height 25
type input "7"
click at [381, 496] on p at bounding box center [704, 497] width 1033 height 14
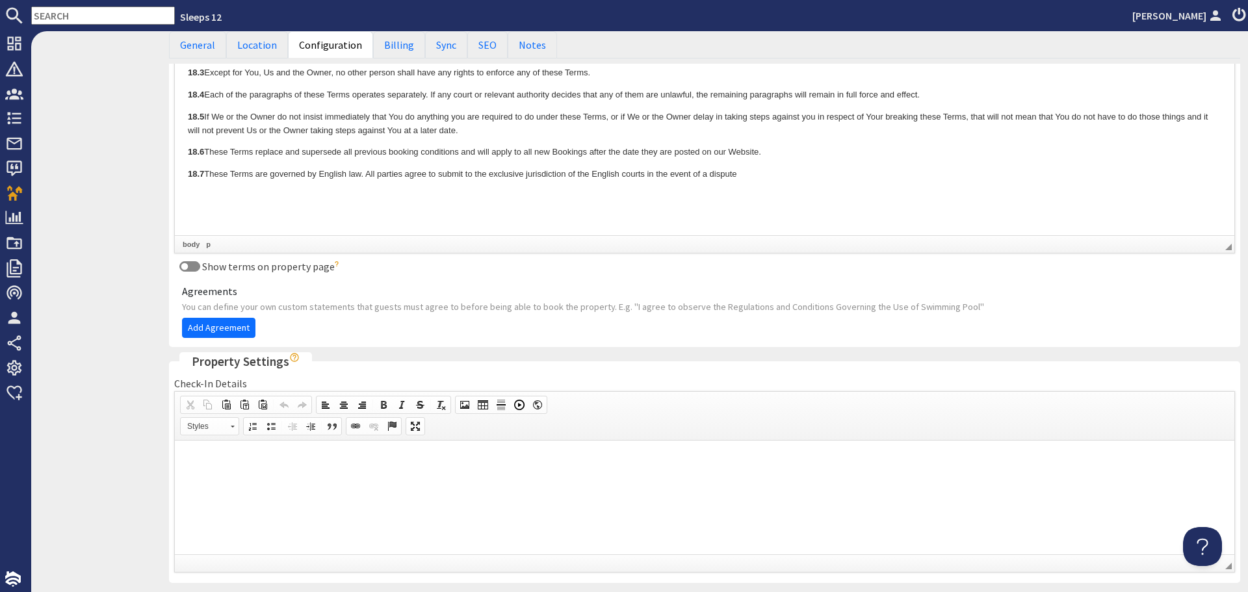
scroll to position [4481, 0]
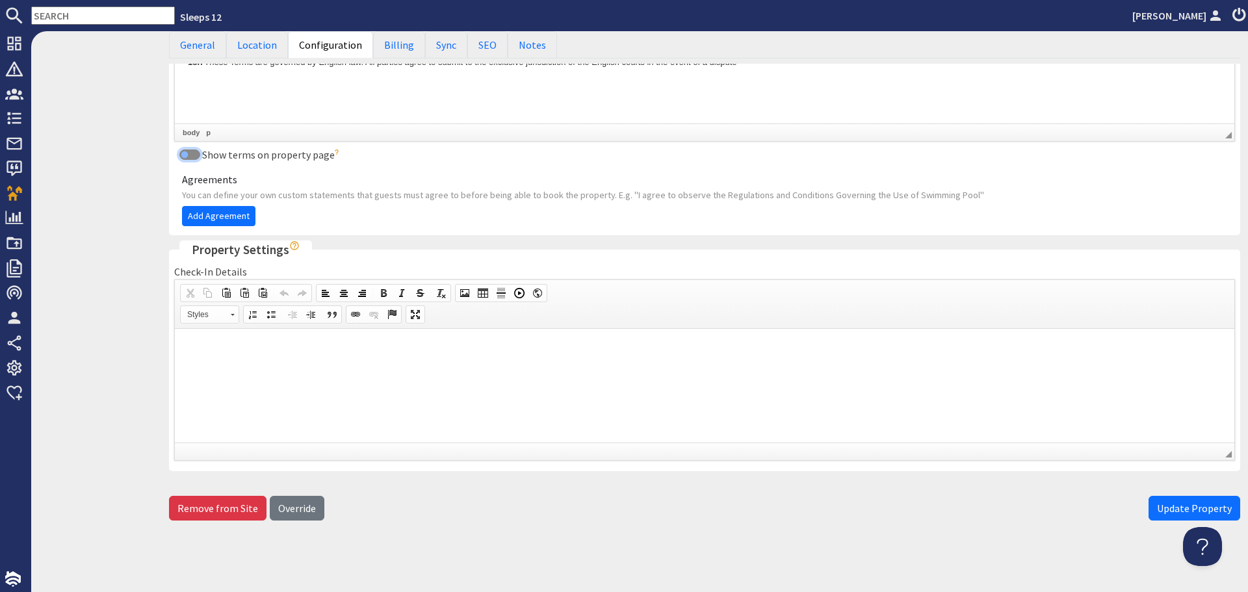
click at [187, 153] on input "Show terms on property page" at bounding box center [189, 154] width 21 height 10
checkbox input "true"
click at [196, 215] on link "Add Agreement" at bounding box center [218, 216] width 73 height 20
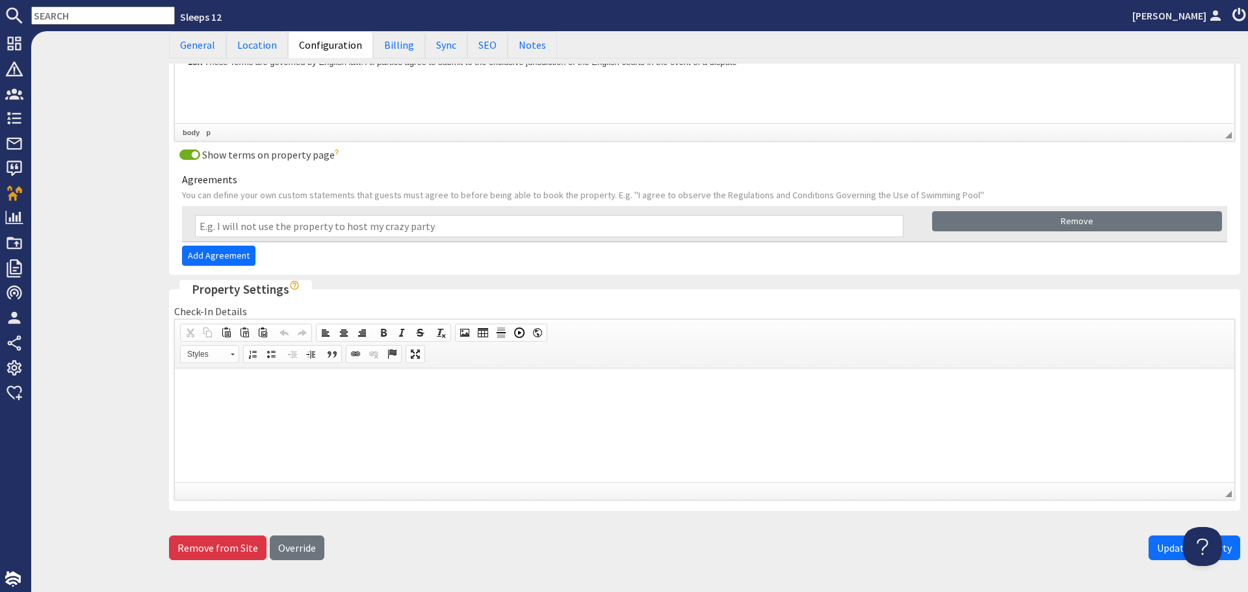
click at [331, 226] on input "text" at bounding box center [549, 226] width 708 height 22
paste input "I AGREE to let [DOMAIN_NAME] Limited know the NATURE OF STAY, the type of group…"
type input "I AGREE to let [DOMAIN_NAME] Limited know the NATURE OF STAY, the type of group…"
click at [190, 257] on link "Add Agreement" at bounding box center [218, 256] width 73 height 20
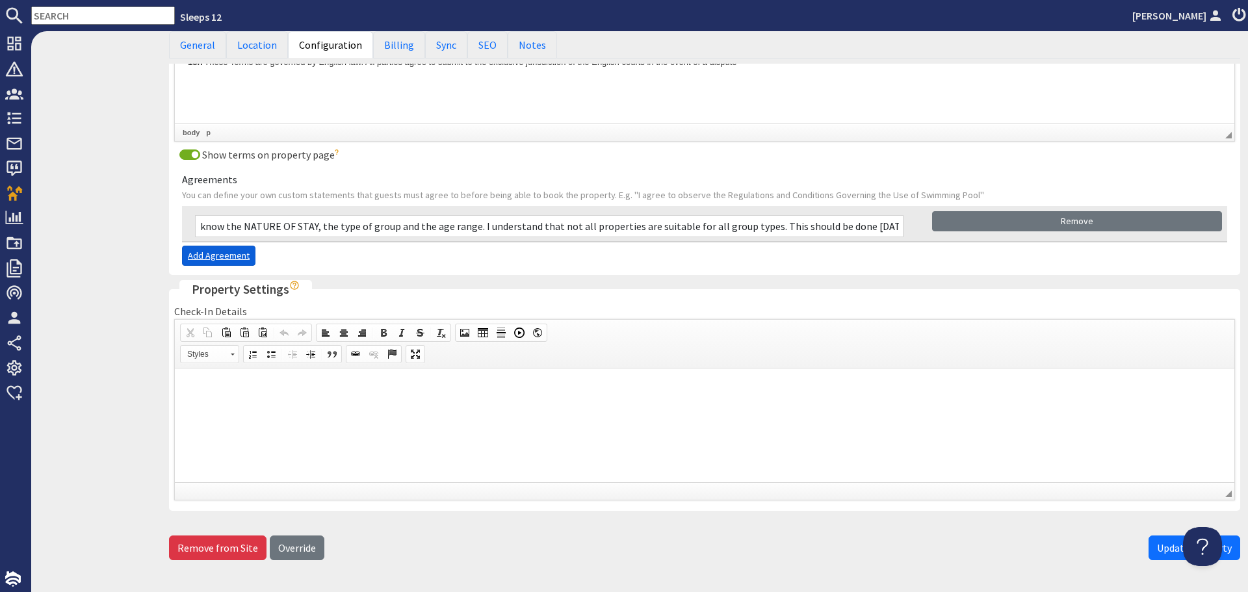
scroll to position [0, 0]
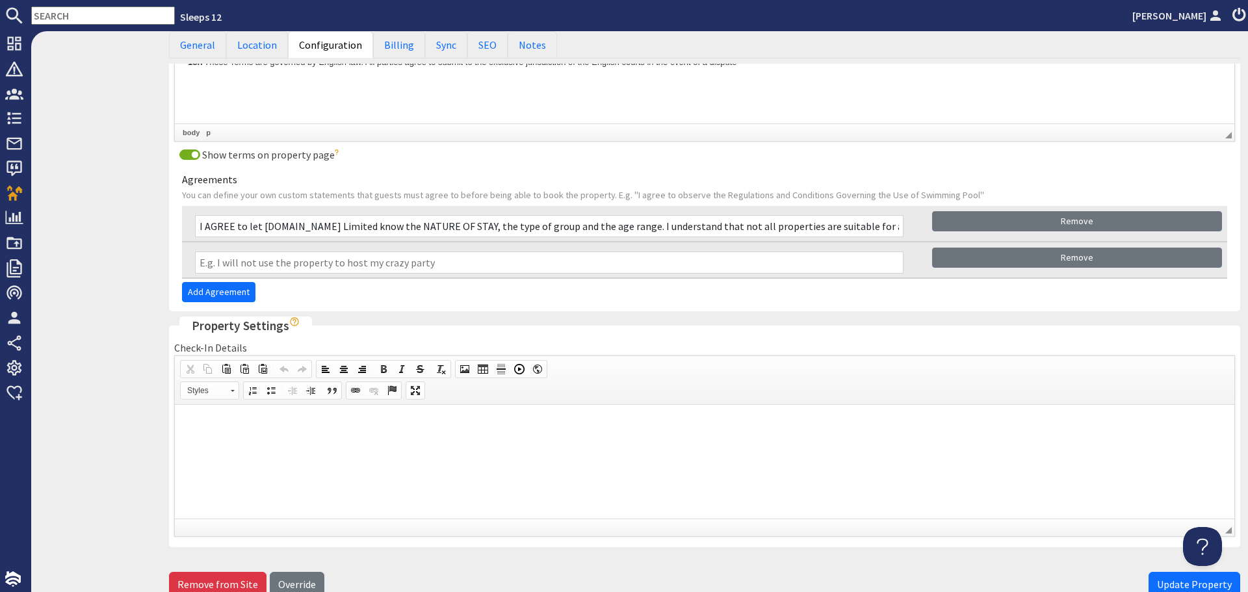
click at [212, 255] on input "text" at bounding box center [549, 262] width 708 height 22
paste input "I AGREE to take out appropriate HOLIDAY INSURANCE for my stay OR understand the…"
type input "I AGREE to take out appropriate HOLIDAY INSURANCE for my stay OR understand the…"
click at [357, 444] on html at bounding box center [704, 425] width 1059 height 40
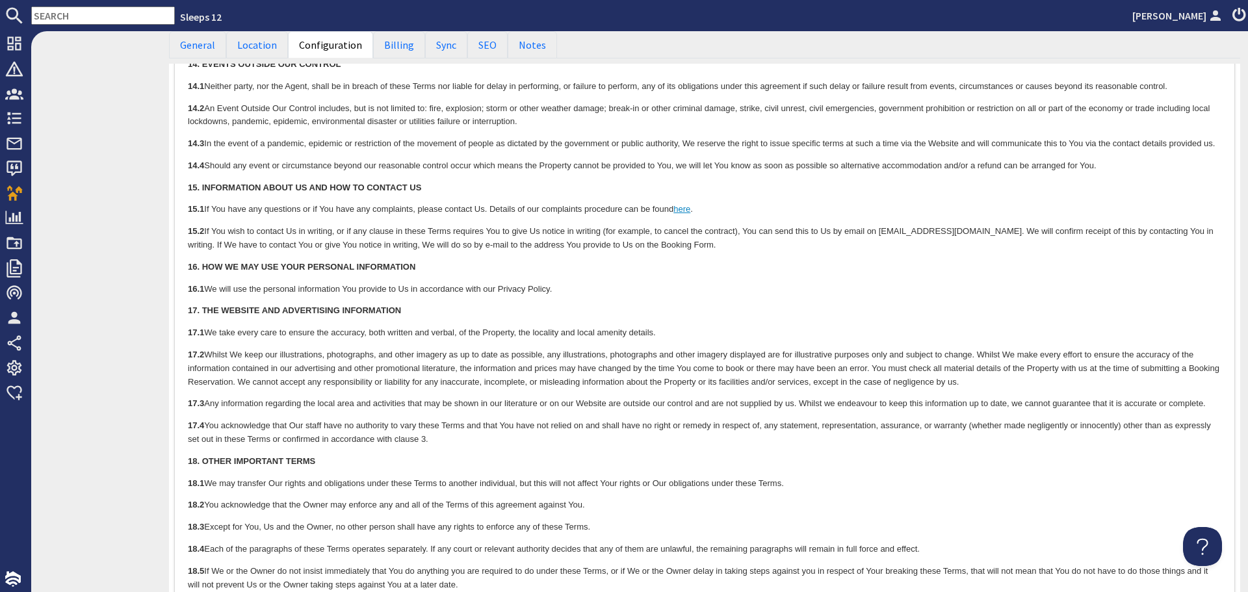
scroll to position [3896, 0]
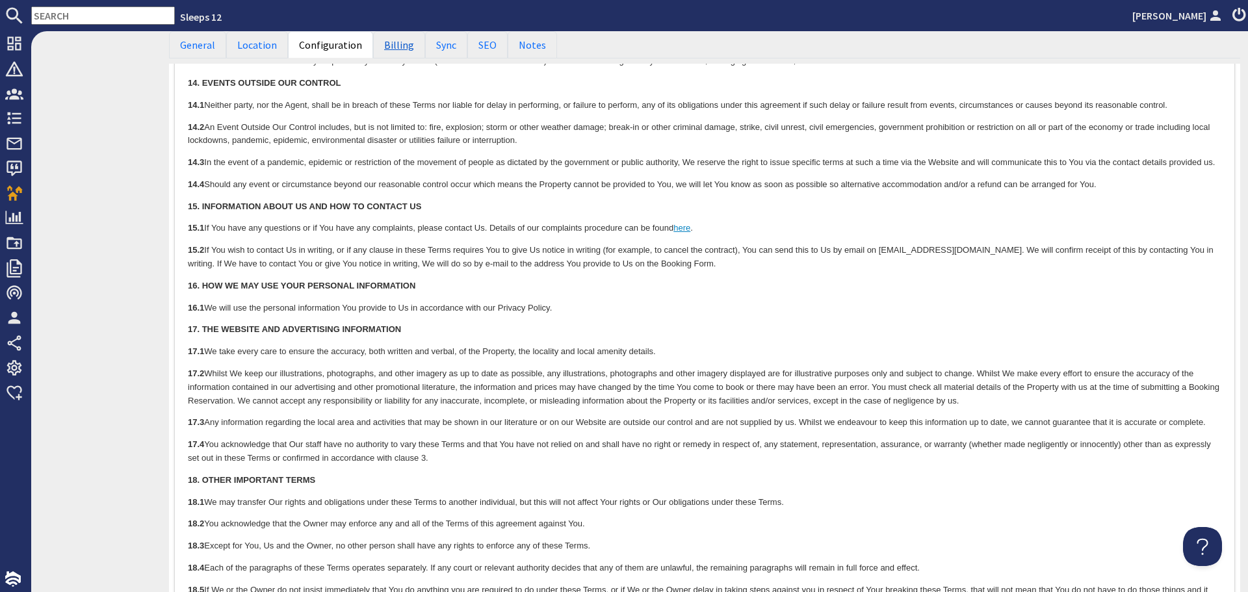
click at [395, 42] on link "Billing" at bounding box center [399, 44] width 52 height 27
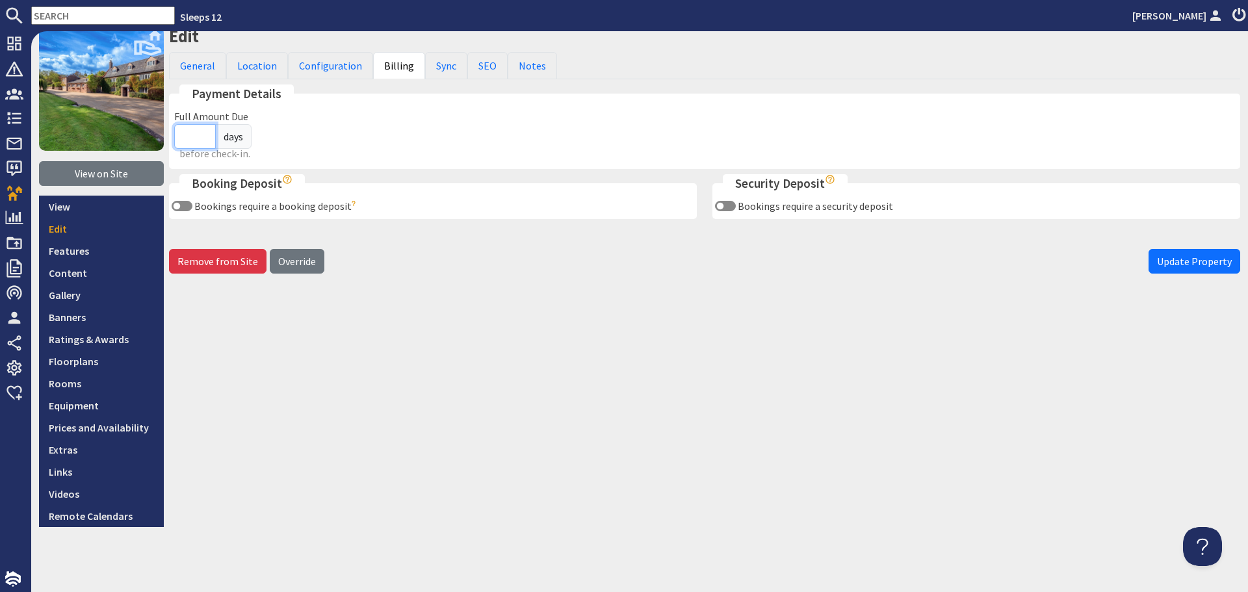
click at [192, 139] on input "Full Amount Due" at bounding box center [195, 136] width 42 height 25
type input "84"
click at [177, 204] on input "Bookings require a booking deposit" at bounding box center [182, 206] width 21 height 10
checkbox input "true"
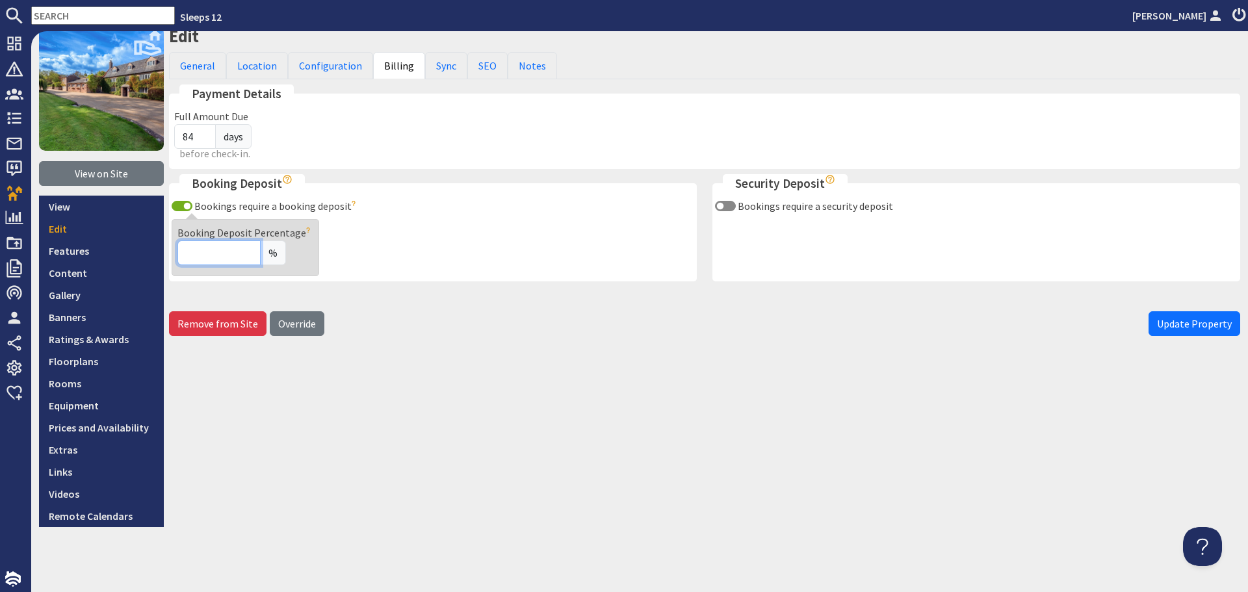
click at [183, 248] on input "Booking Deposit Percentage" at bounding box center [218, 252] width 83 height 25
type input "20"
click at [537, 68] on link "Notes" at bounding box center [532, 65] width 49 height 27
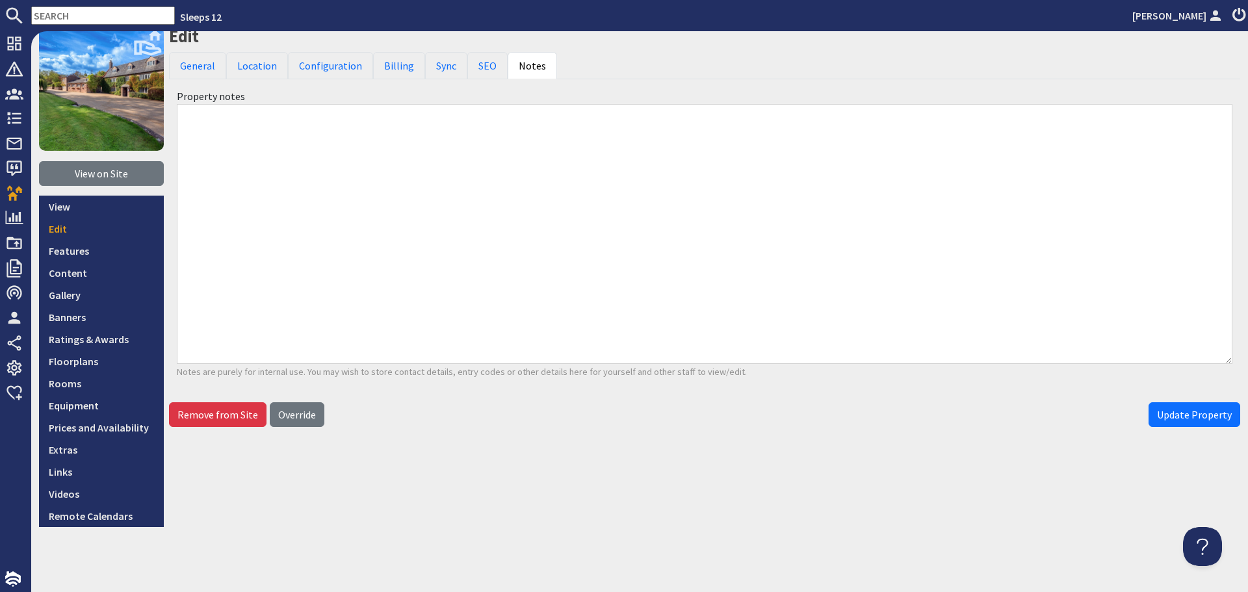
click at [430, 162] on textarea at bounding box center [704, 234] width 1055 height 260
paste textarea "07926 817369"
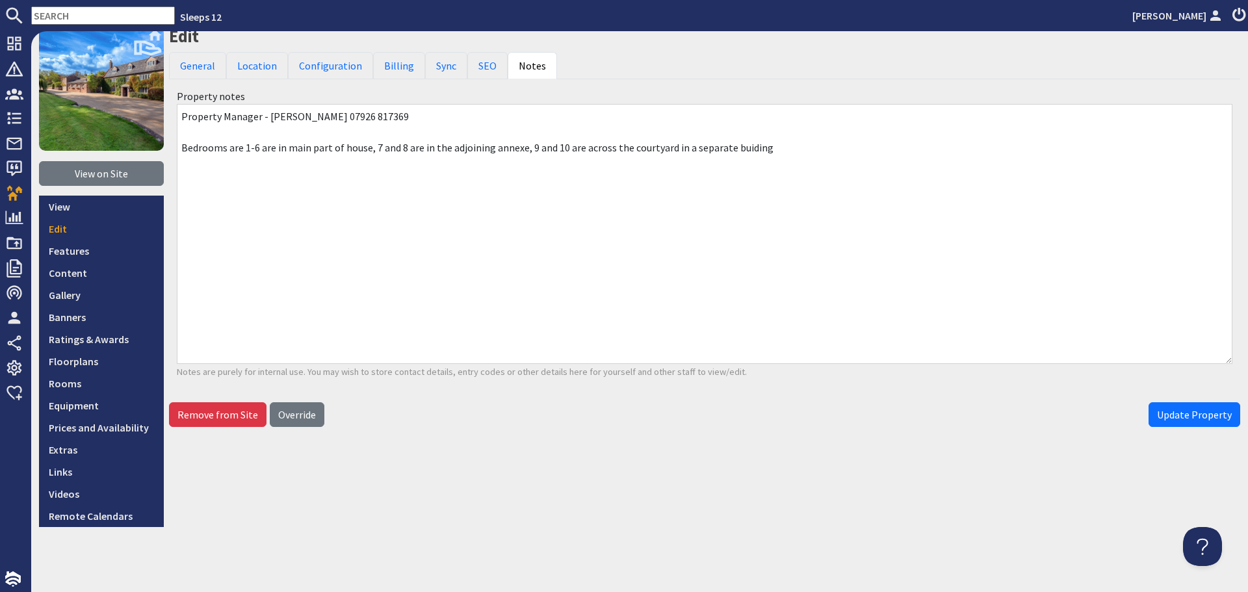
click at [743, 146] on textarea "Property Manager - Tim 07926 817369 Bedrooms are 1-6 are in main part of house,…" at bounding box center [704, 234] width 1055 height 260
click at [786, 136] on textarea "Property Manager - Tim 07926 817369 Bedrooms are 1-6 are in main part of house,…" at bounding box center [704, 234] width 1055 height 260
click at [781, 143] on textarea "Property Manager - Tim 07926 817369 Bedrooms are 1-6 are in main part of house,…" at bounding box center [704, 234] width 1055 height 260
click at [320, 127] on textarea "Property Manager - Tim 07926 817369 Bedrooms are 1-6 are in main part of house,…" at bounding box center [704, 234] width 1055 height 260
type textarea "Property Manager - Tim 07926 817369 Bedrooms are 1-6 are in main part of house,…"
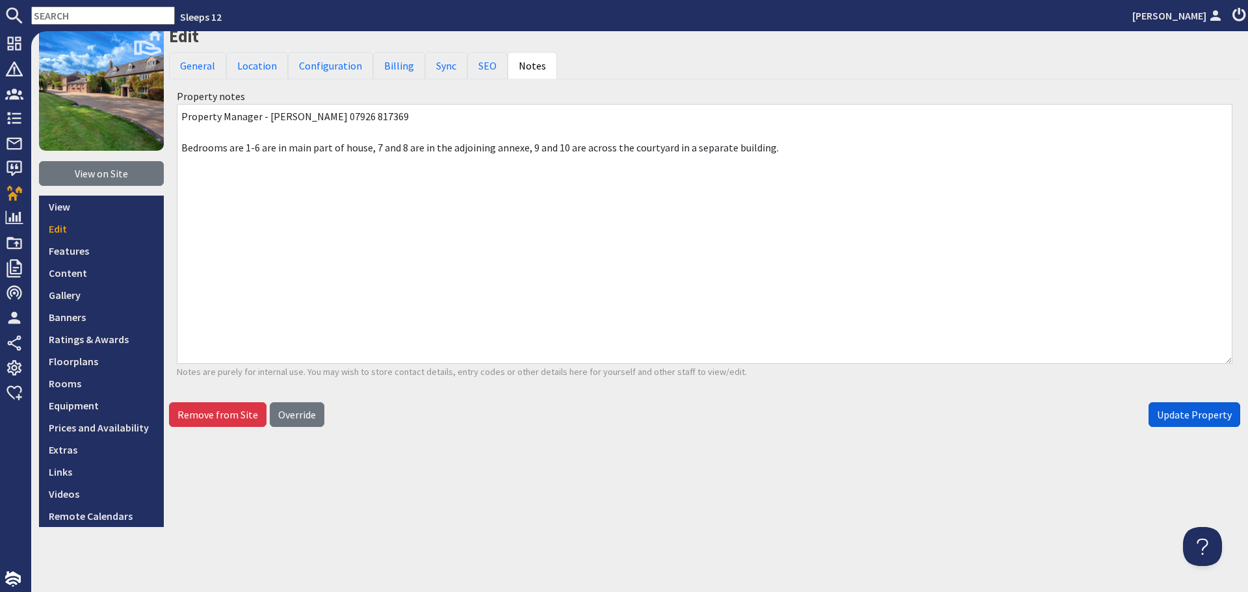
click at [1157, 420] on span "Update Property" at bounding box center [1194, 414] width 75 height 13
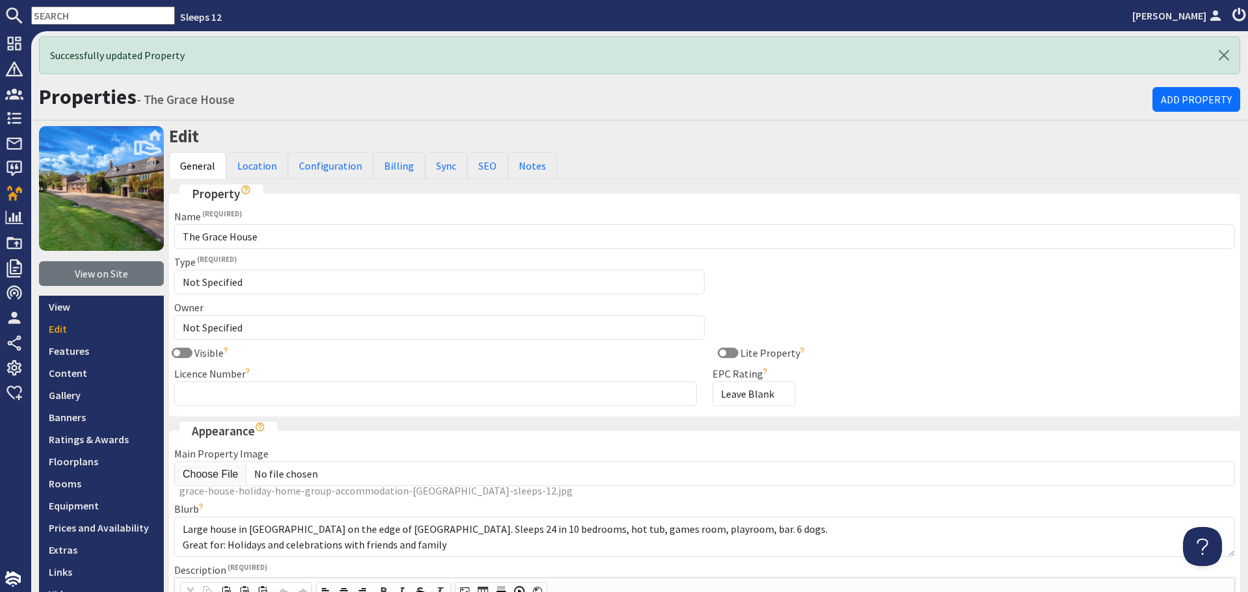
scroll to position [0, 0]
click at [295, 160] on link "Configuration" at bounding box center [330, 165] width 85 height 27
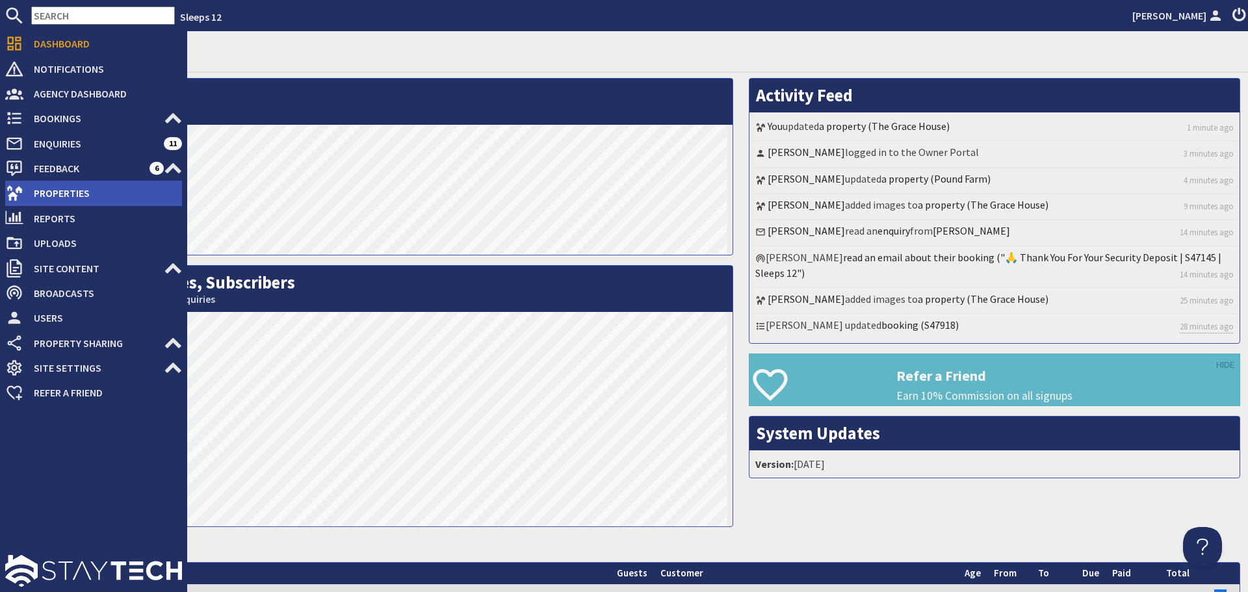
click at [9, 188] on use at bounding box center [14, 193] width 16 height 15
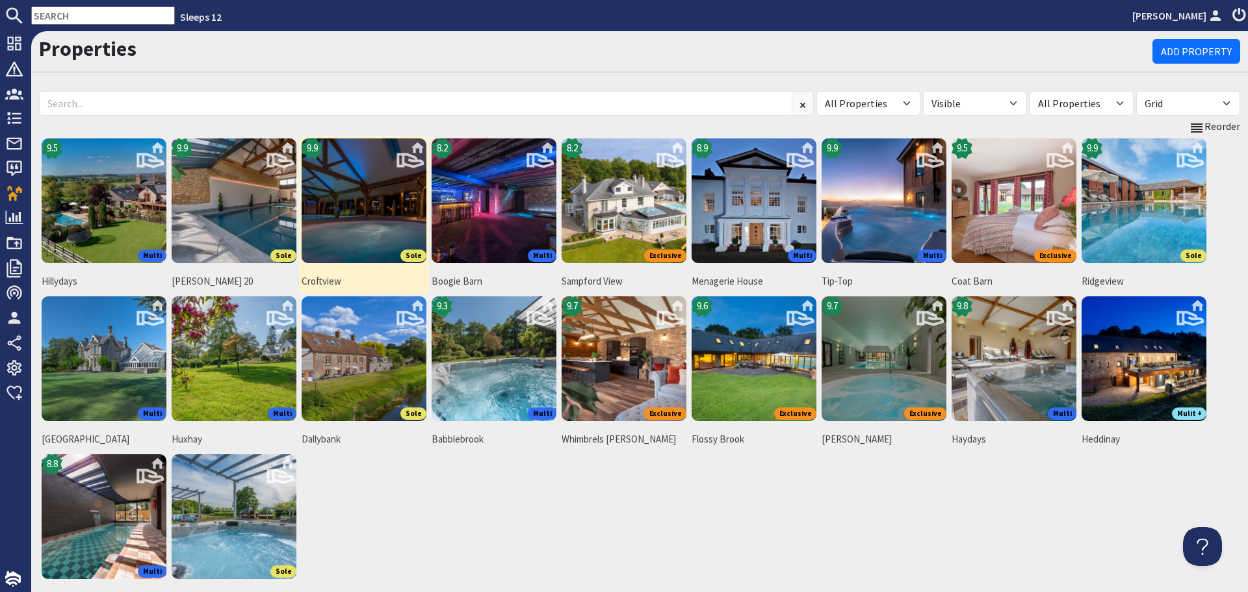
click at [367, 216] on img at bounding box center [364, 200] width 125 height 125
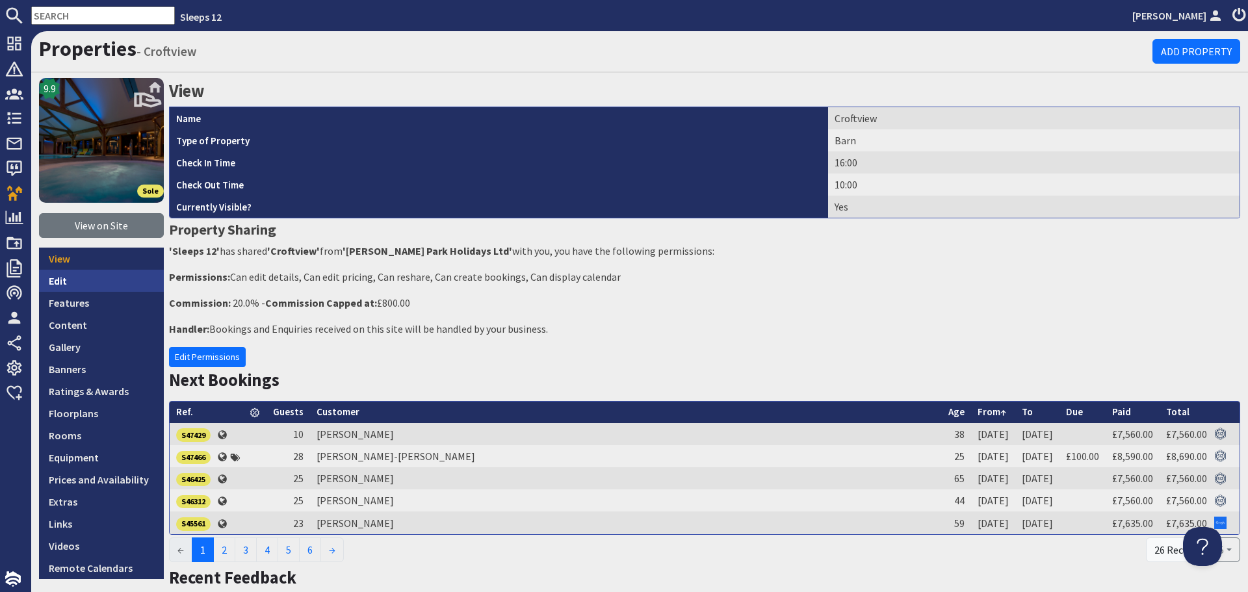
click at [116, 284] on link "Edit" at bounding box center [101, 281] width 125 height 22
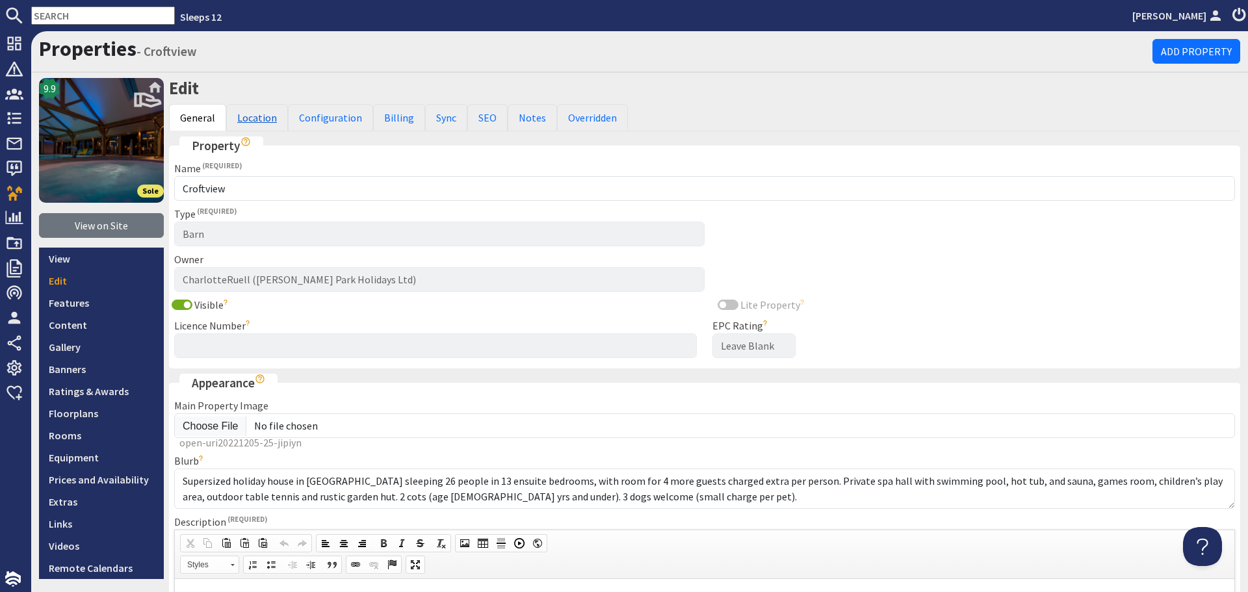
click at [250, 112] on link "Location" at bounding box center [257, 117] width 62 height 27
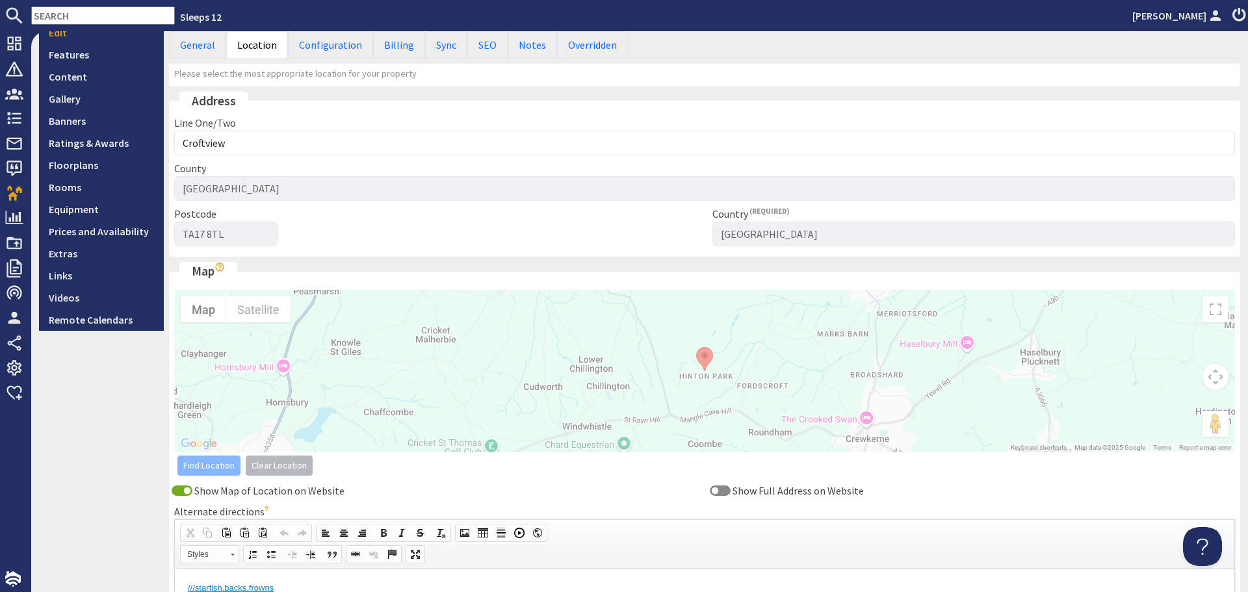
scroll to position [239, 0]
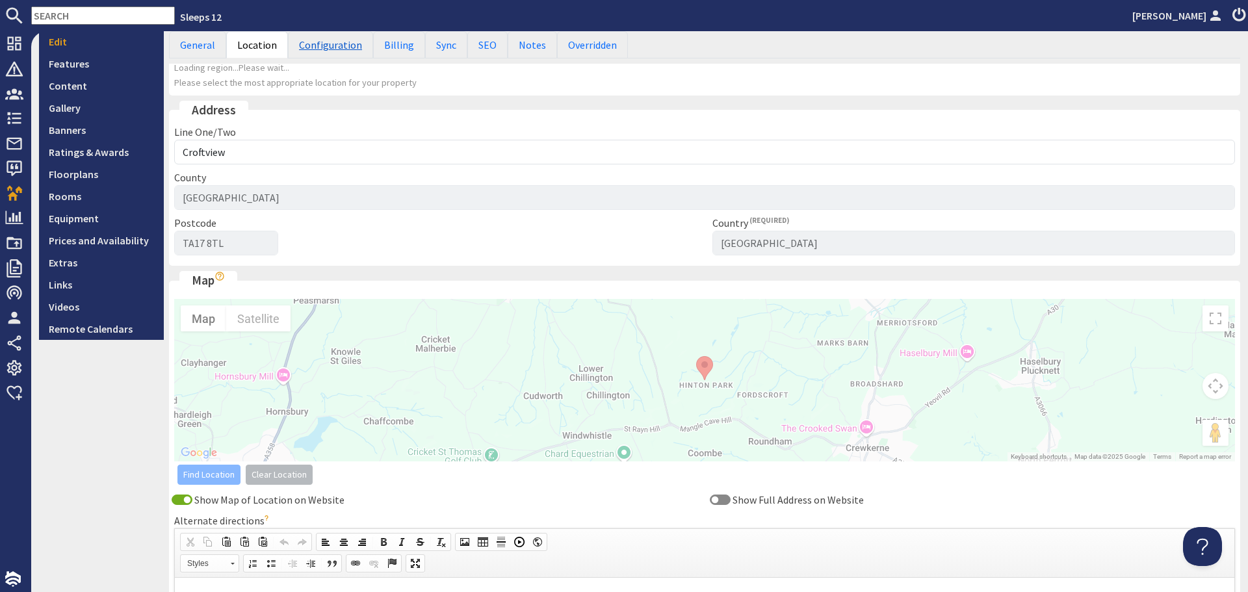
click at [324, 46] on link "Configuration" at bounding box center [330, 44] width 85 height 27
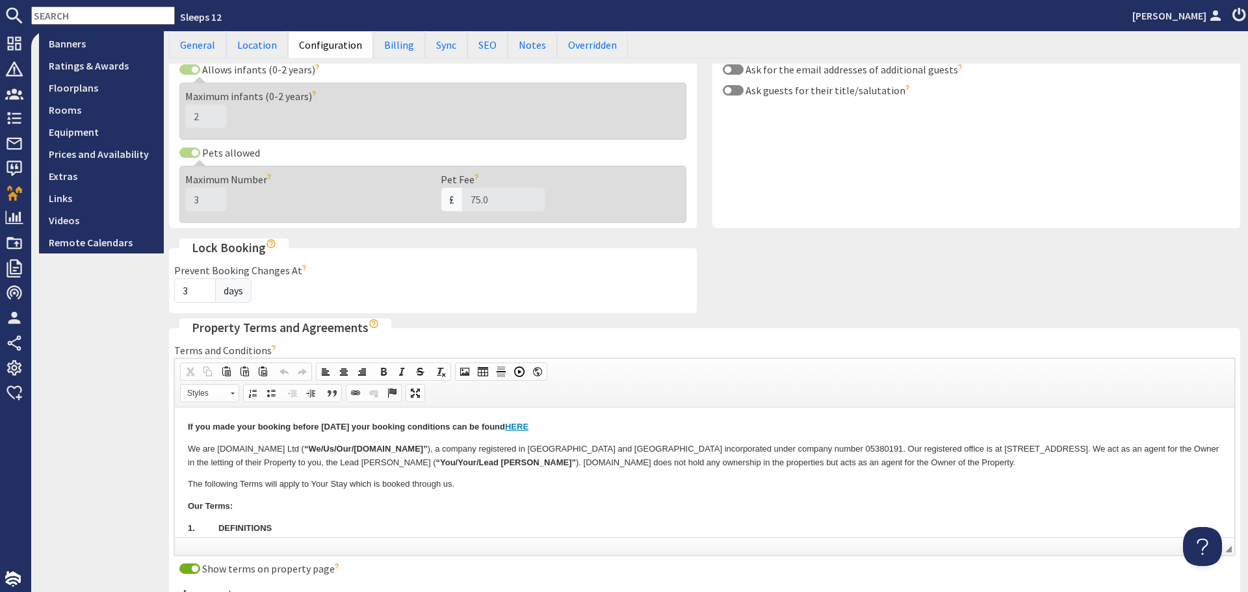
scroll to position [499, 0]
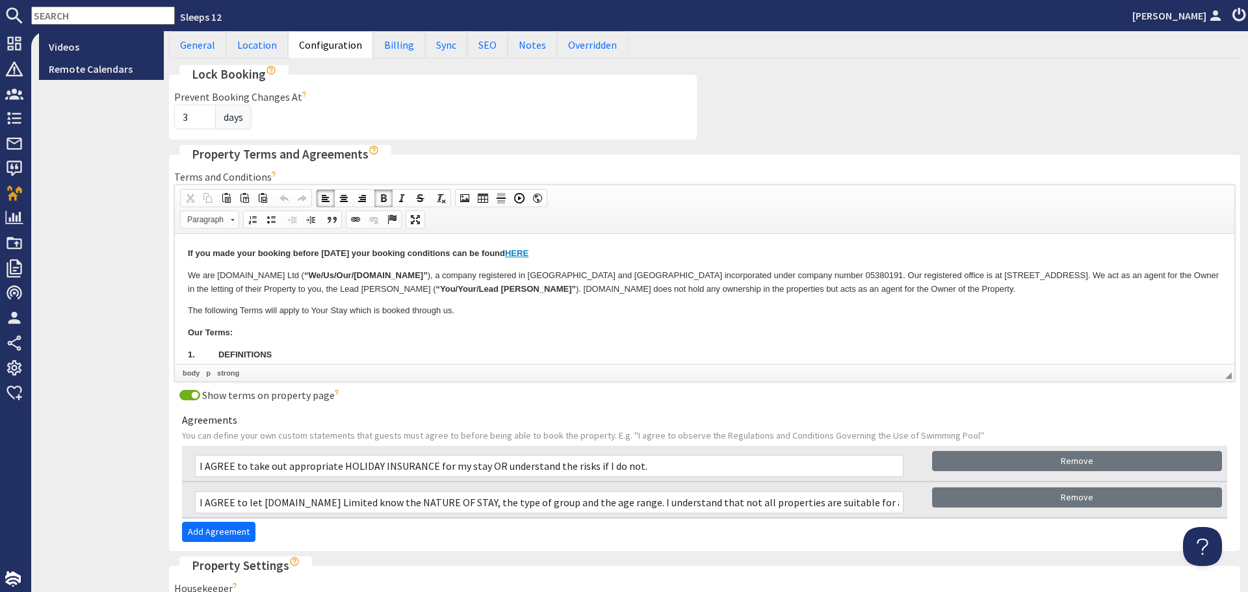
click at [478, 332] on p "Our Terms:" at bounding box center [704, 333] width 1033 height 14
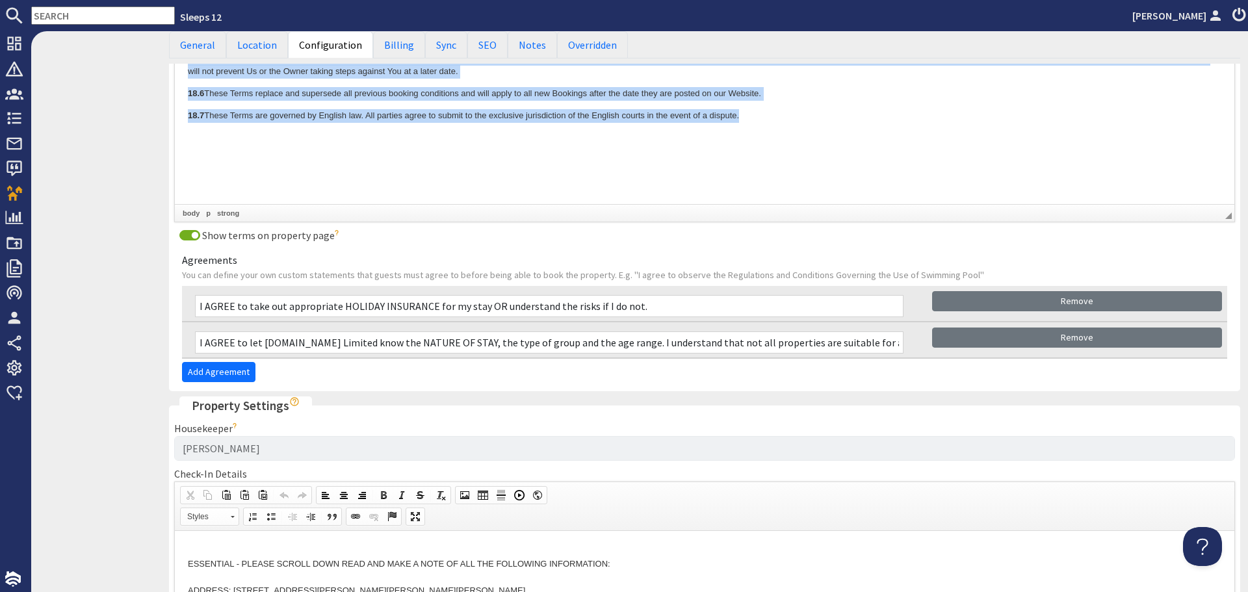
scroll to position [4583, 0]
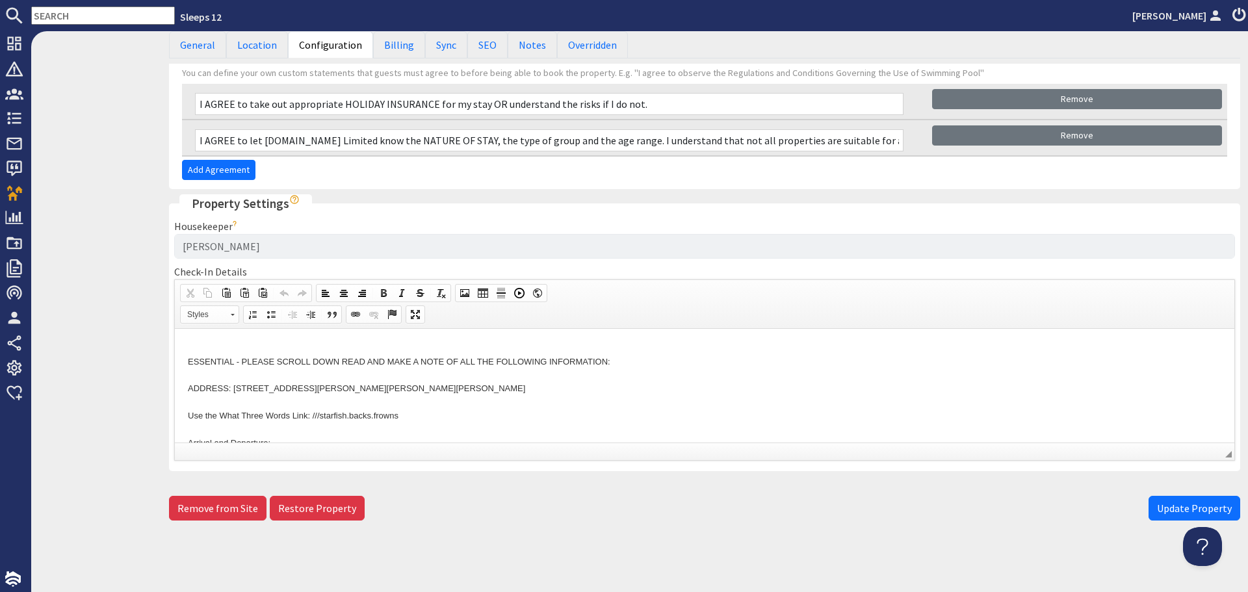
drag, startPoint x: 183, startPoint y: -3834, endPoint x: 1074, endPoint y: -3322, distance: 1027.6
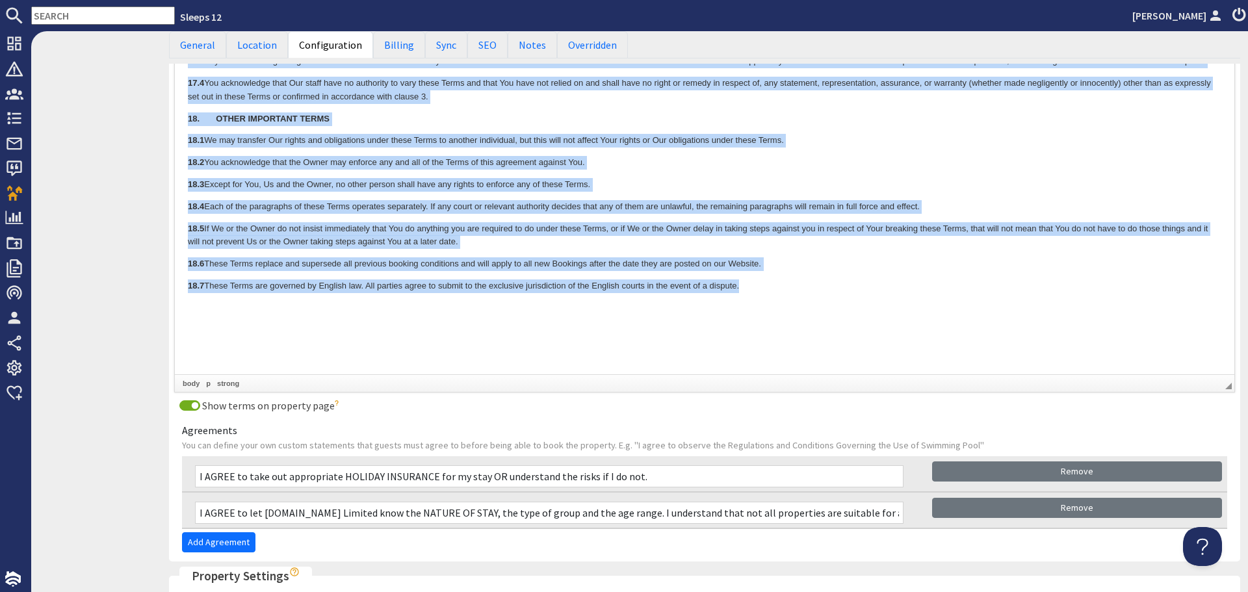
scroll to position [4193, 0]
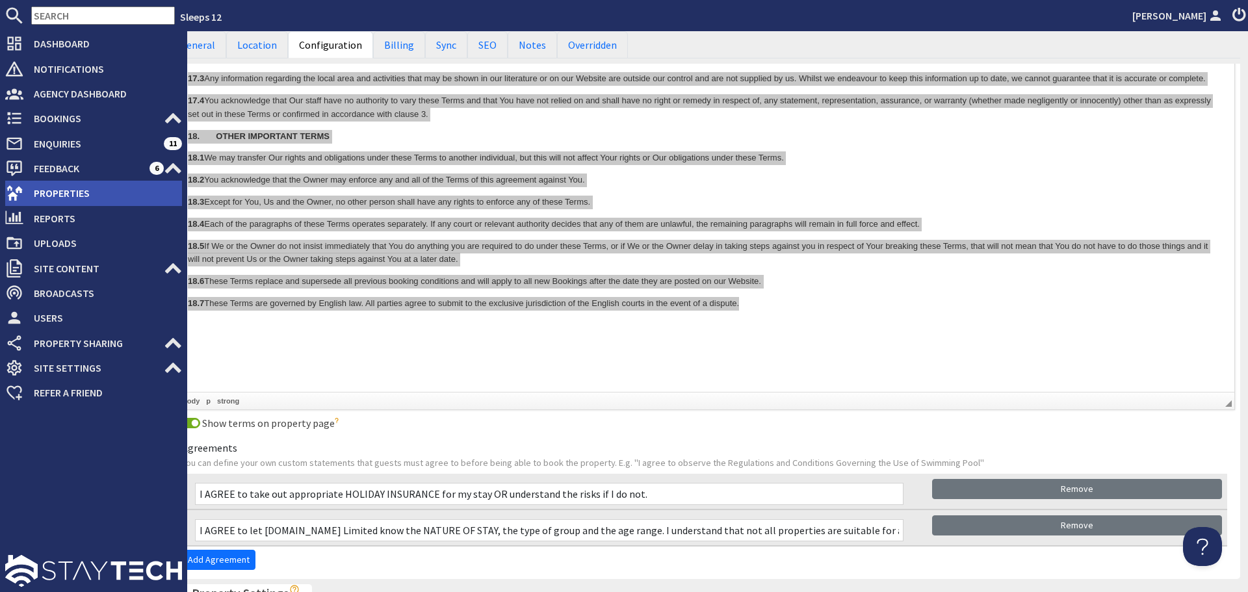
click at [18, 192] on icon at bounding box center [14, 193] width 18 height 18
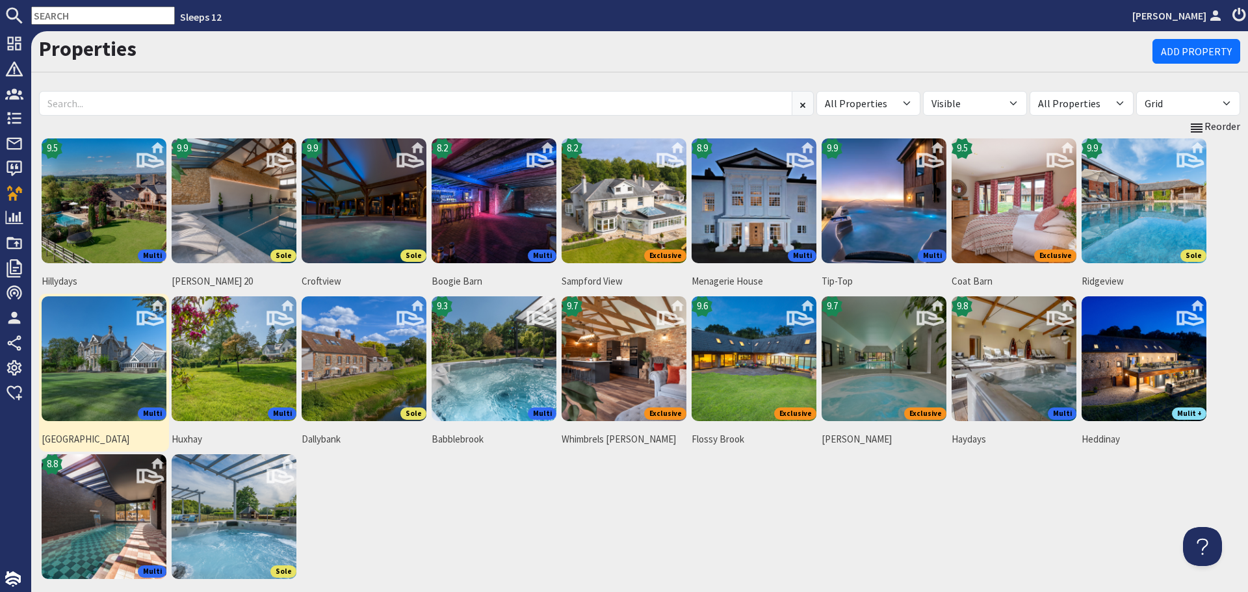
click at [89, 343] on img at bounding box center [104, 358] width 125 height 125
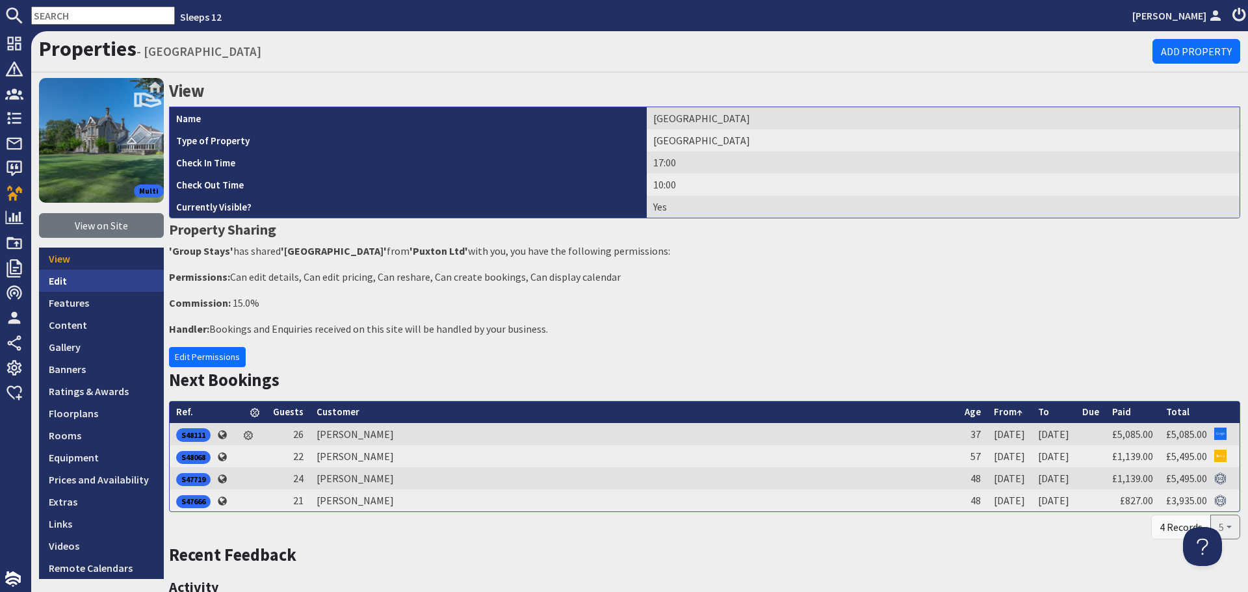
click at [68, 277] on link "Edit" at bounding box center [101, 281] width 125 height 22
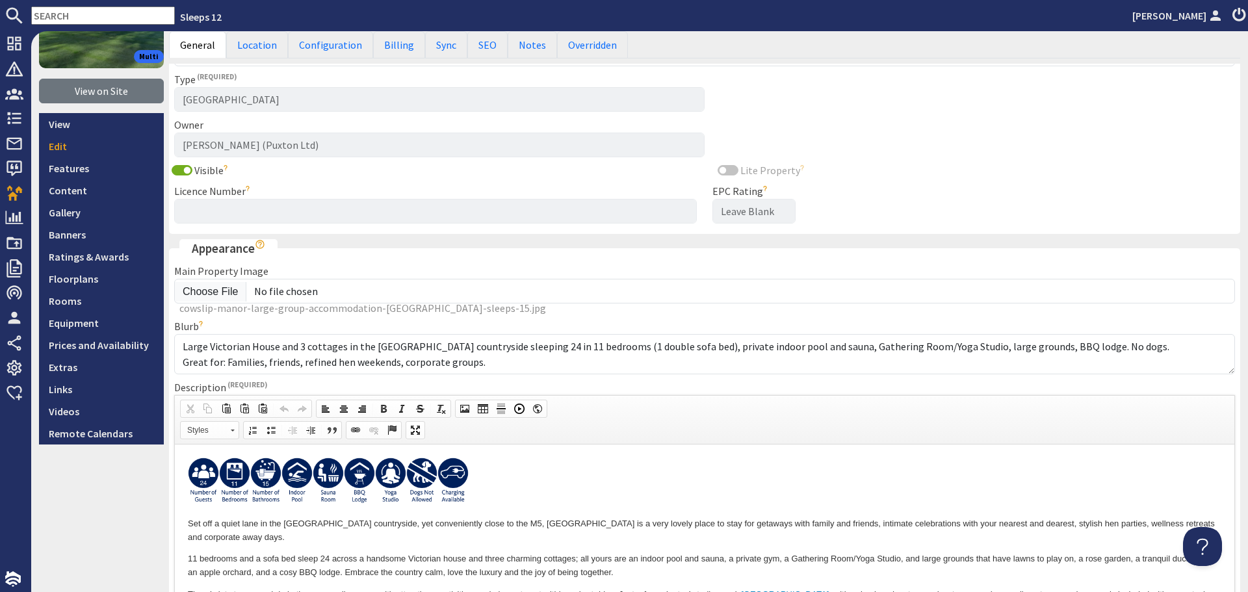
scroll to position [65, 0]
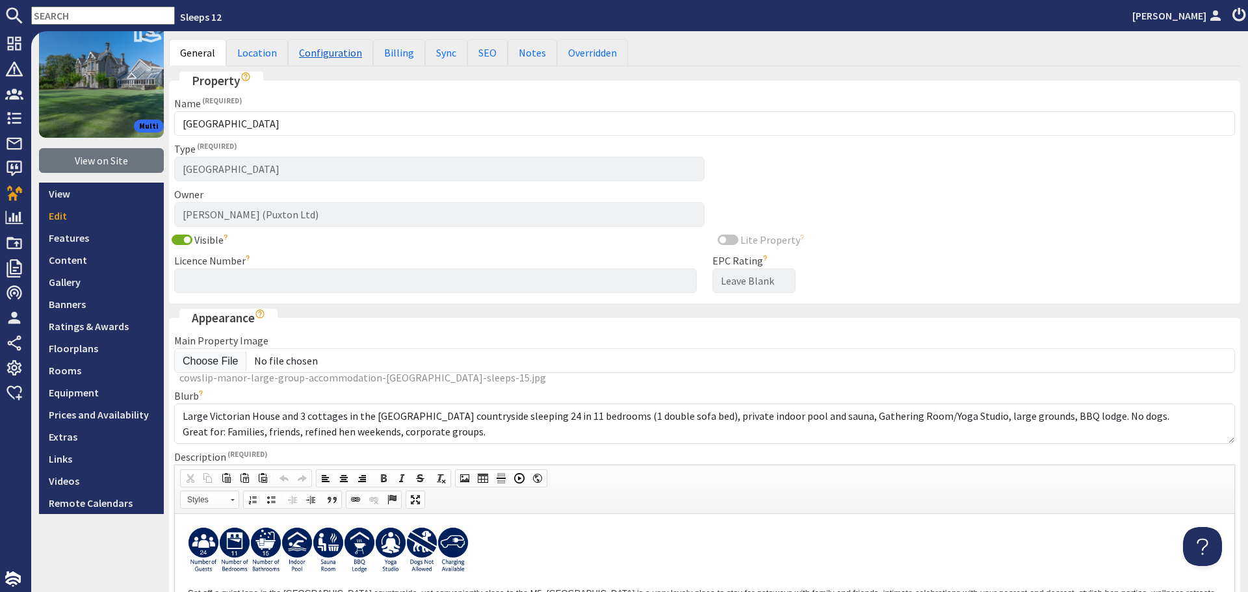
click at [333, 57] on link "Configuration" at bounding box center [330, 52] width 85 height 27
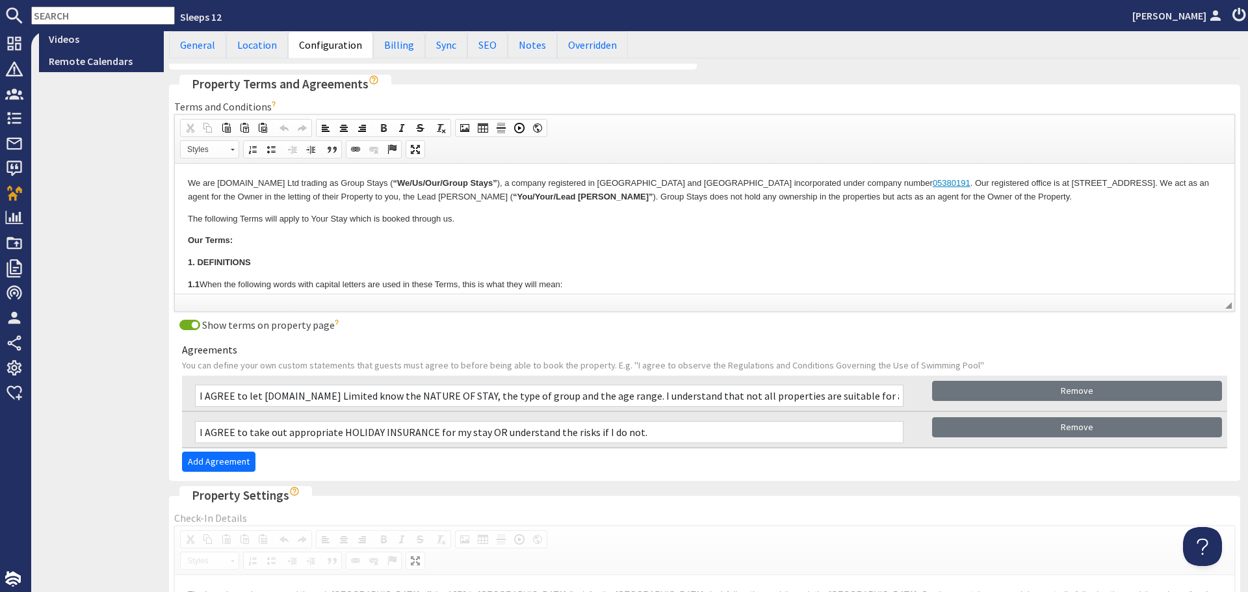
scroll to position [520, 0]
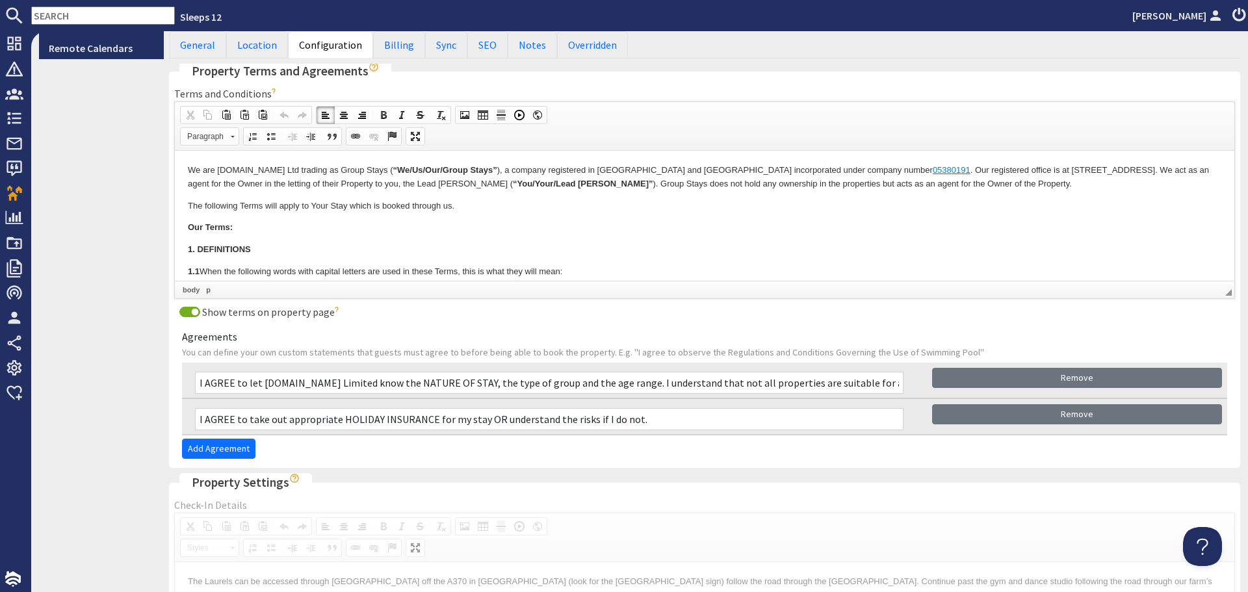
click at [333, 225] on p "Our Terms:" at bounding box center [704, 228] width 1033 height 14
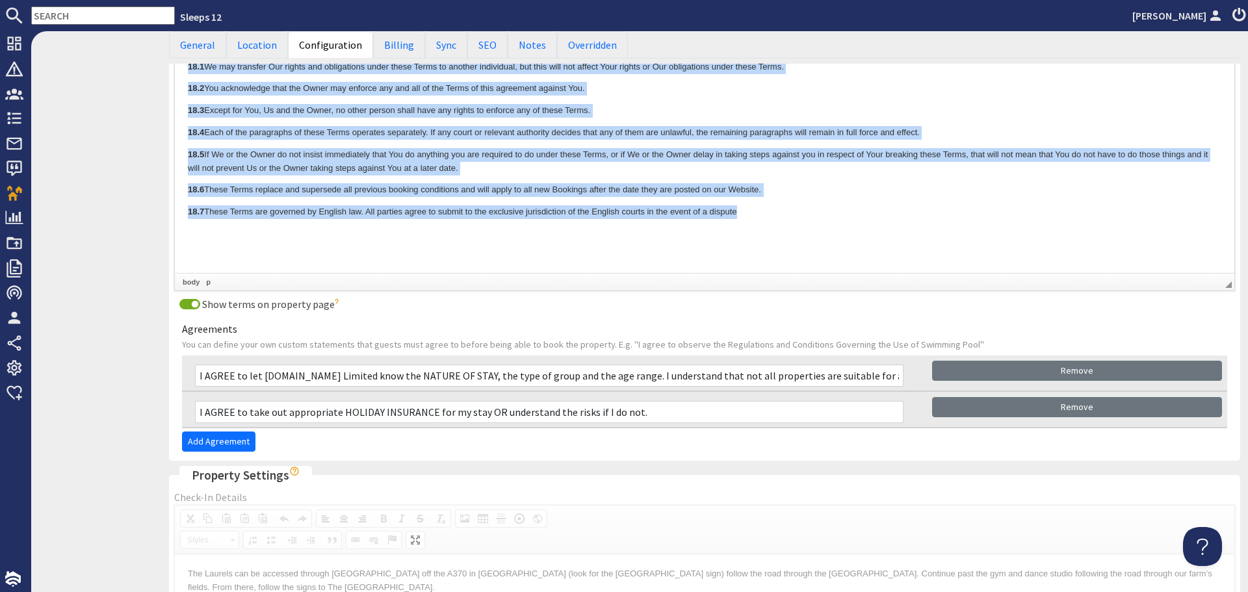
scroll to position [4305, 0]
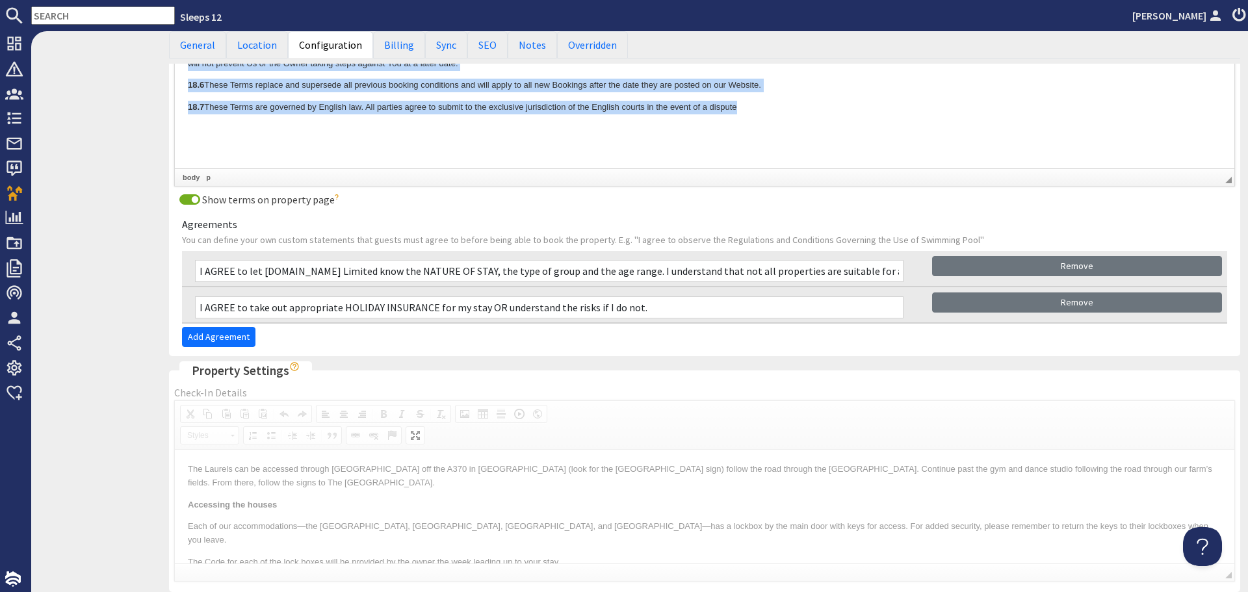
drag, startPoint x: 179, startPoint y: -3620, endPoint x: 925, endPoint y: 509, distance: 4195.3
copy body "Lo ips Dolors41.ame Con adipisc el Seddo Eiusm ( “Te/In/Utl/Etdol Magna” ), a e…"
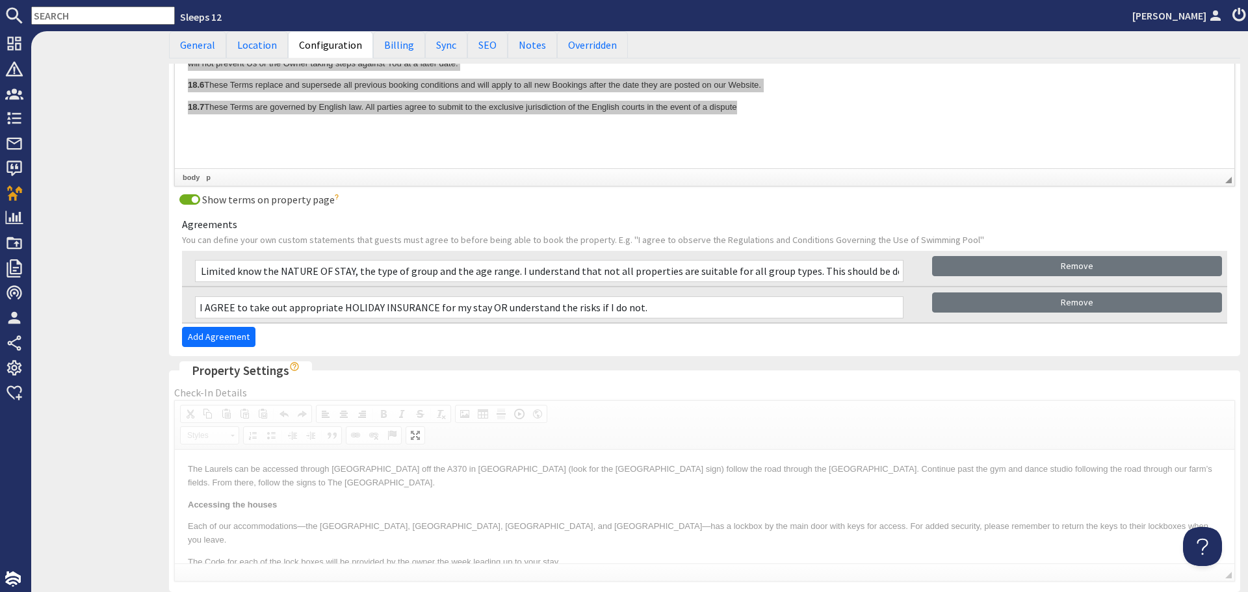
scroll to position [0, 180]
drag, startPoint x: 198, startPoint y: 268, endPoint x: 925, endPoint y: 265, distance: 727.2
click at [925, 265] on div "I AGREE to let [DOMAIN_NAME] Limited know the NATURE OF STAY, the type of group…" at bounding box center [704, 269] width 1045 height 36
drag, startPoint x: 659, startPoint y: 311, endPoint x: 200, endPoint y: 311, distance: 459.4
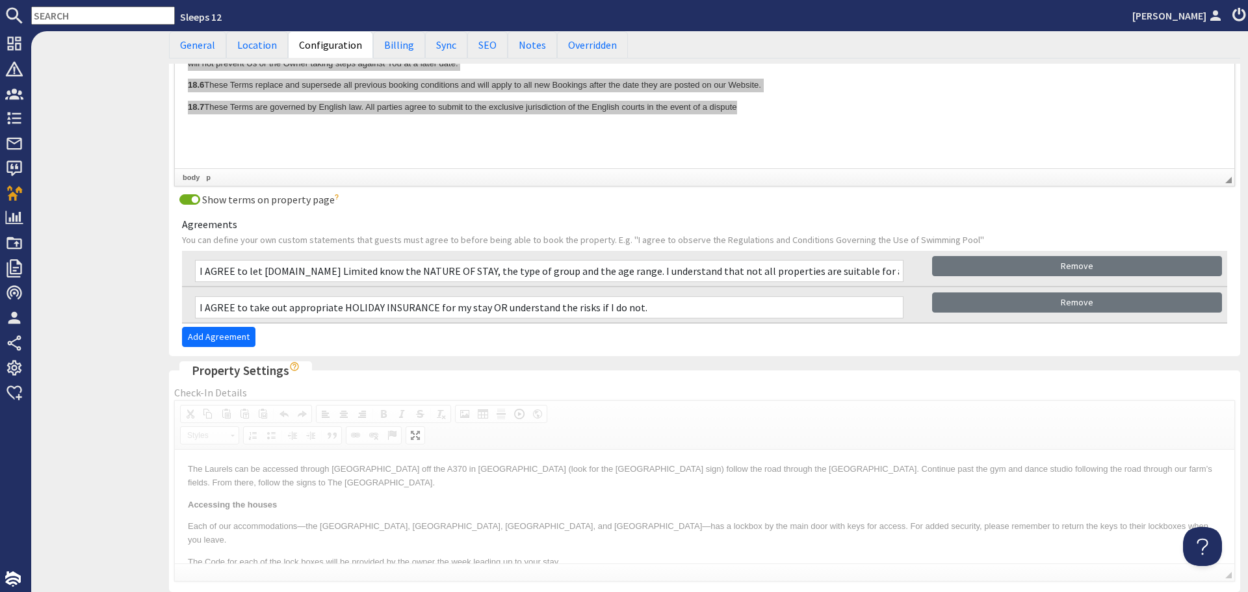
click at [200, 311] on input "I AGREE to take out appropriate HOLIDAY INSURANCE for my stay OR understand the…" at bounding box center [549, 307] width 708 height 22
click at [663, 311] on input "I AGREE to take out appropriate HOLIDAY INSURANCE for my stay OR understand the…" at bounding box center [549, 307] width 708 height 22
click at [659, 302] on input "I AGREE to take out appropriate HOLIDAY INSURANCE for my stay OR understand the…" at bounding box center [549, 307] width 708 height 22
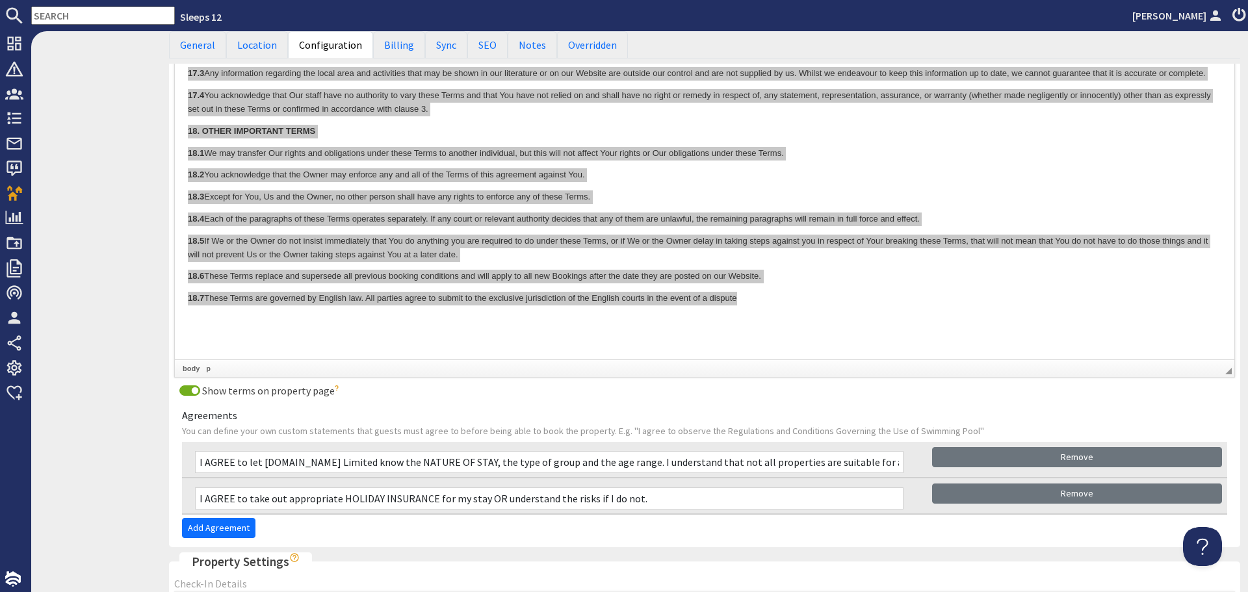
scroll to position [4101, 0]
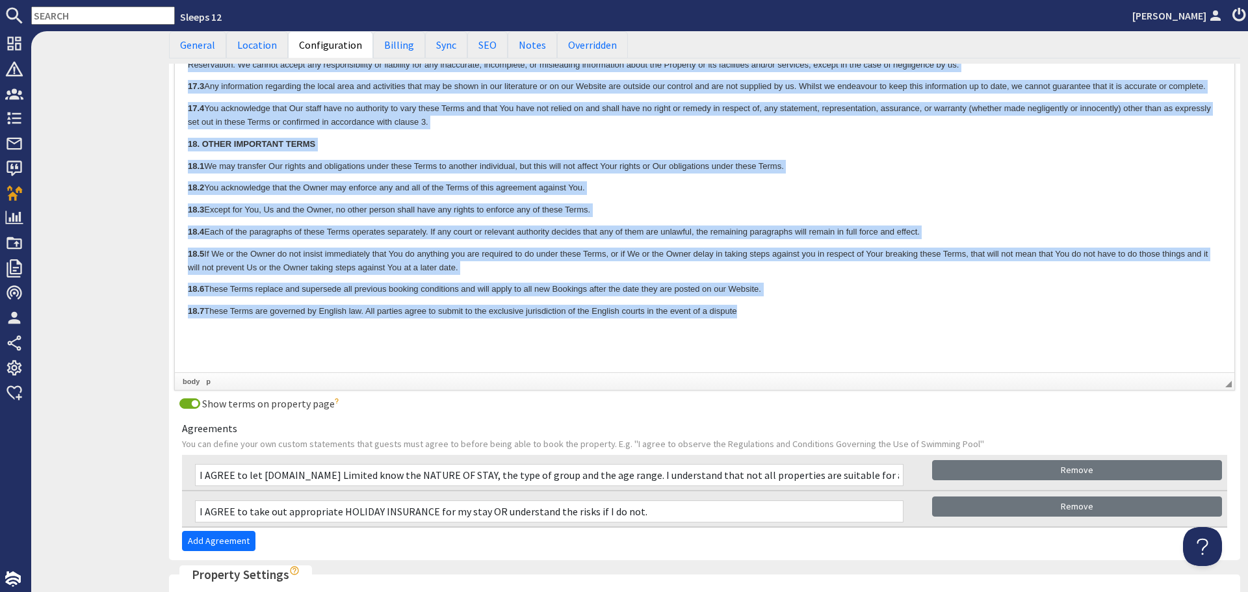
click at [823, 297] on p "18.6 These Terms replace and supersede all previous booking conditions and will…" at bounding box center [704, 290] width 1033 height 14
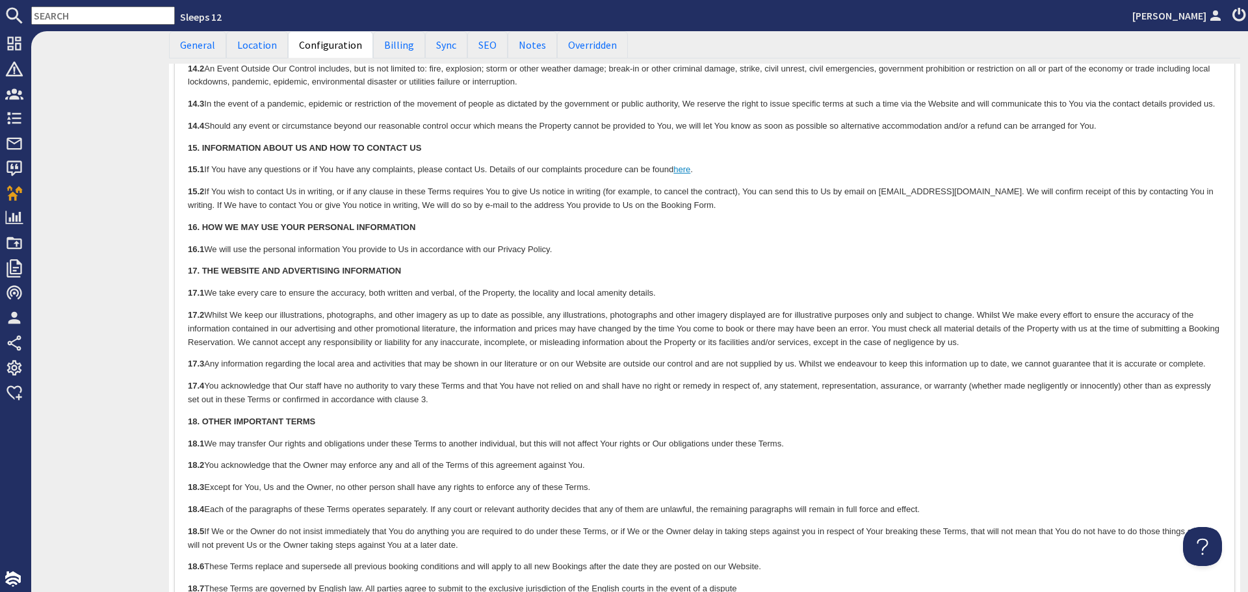
scroll to position [3776, 0]
